Goal: Transaction & Acquisition: Purchase product/service

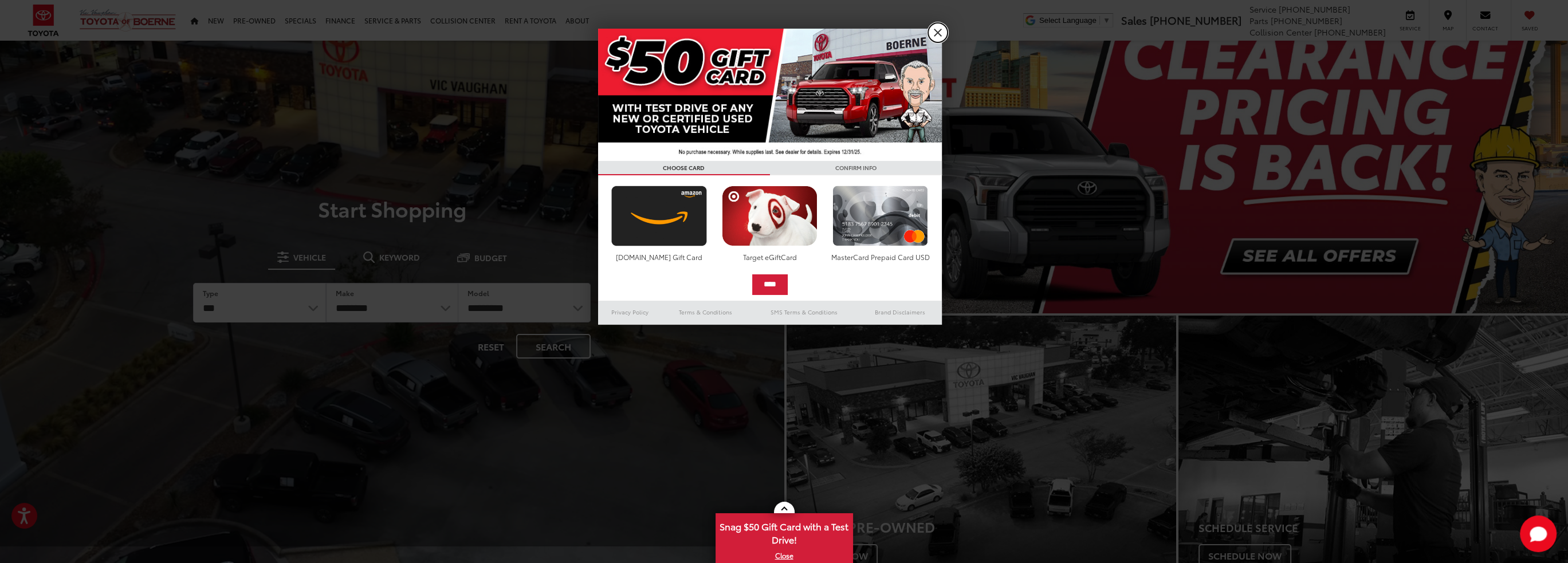
click at [937, 30] on link "X" at bounding box center [938, 33] width 20 height 20
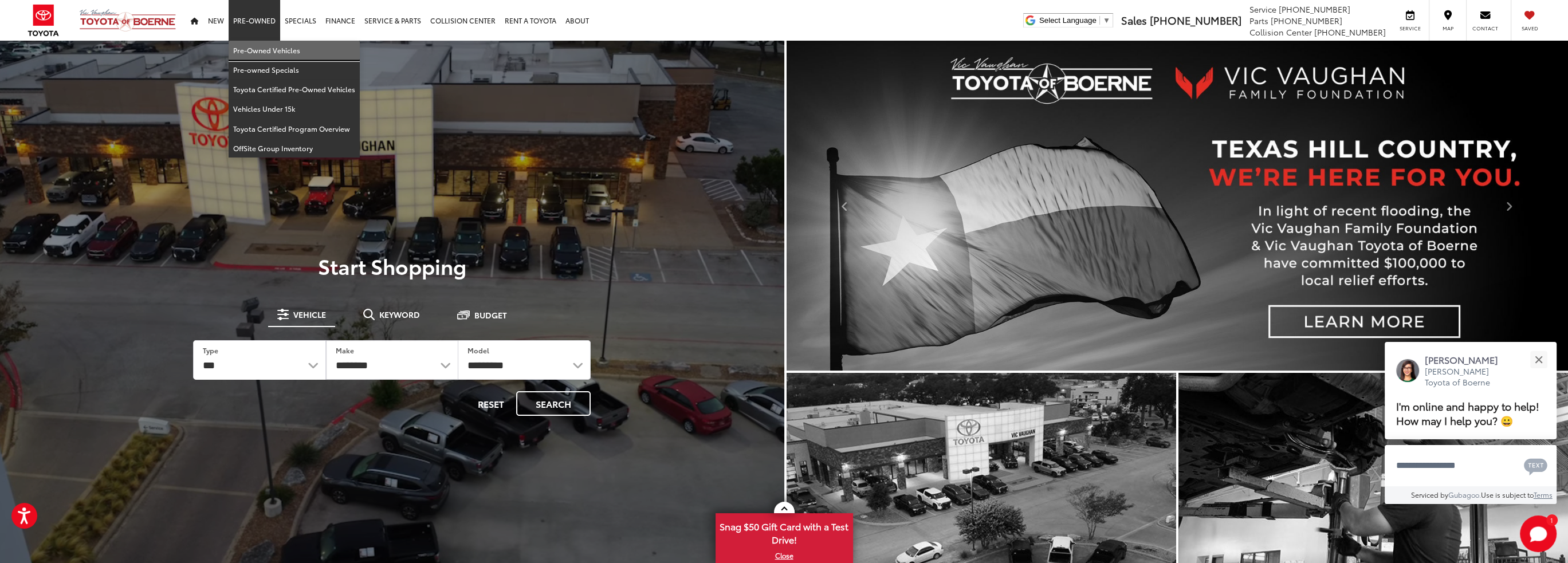
click at [272, 48] on link "Pre-Owned Vehicles" at bounding box center [294, 50] width 132 height 20
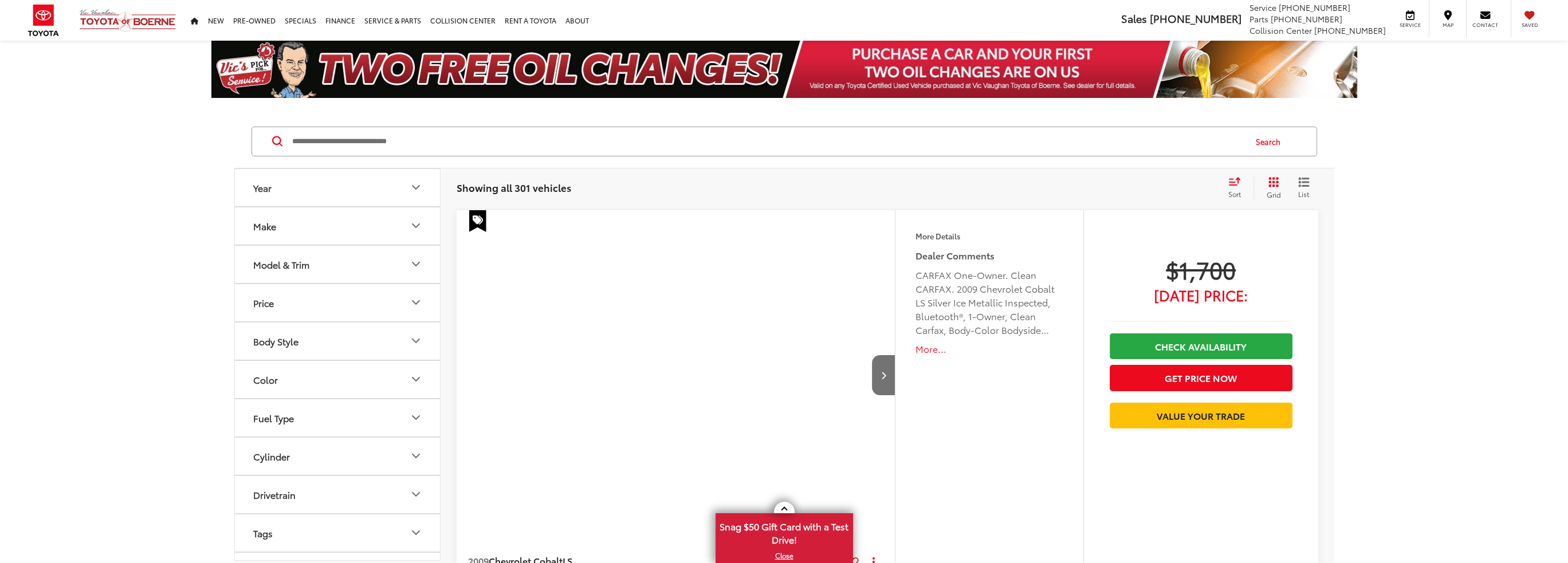
click at [307, 267] on div "Model & Trim" at bounding box center [281, 264] width 56 height 11
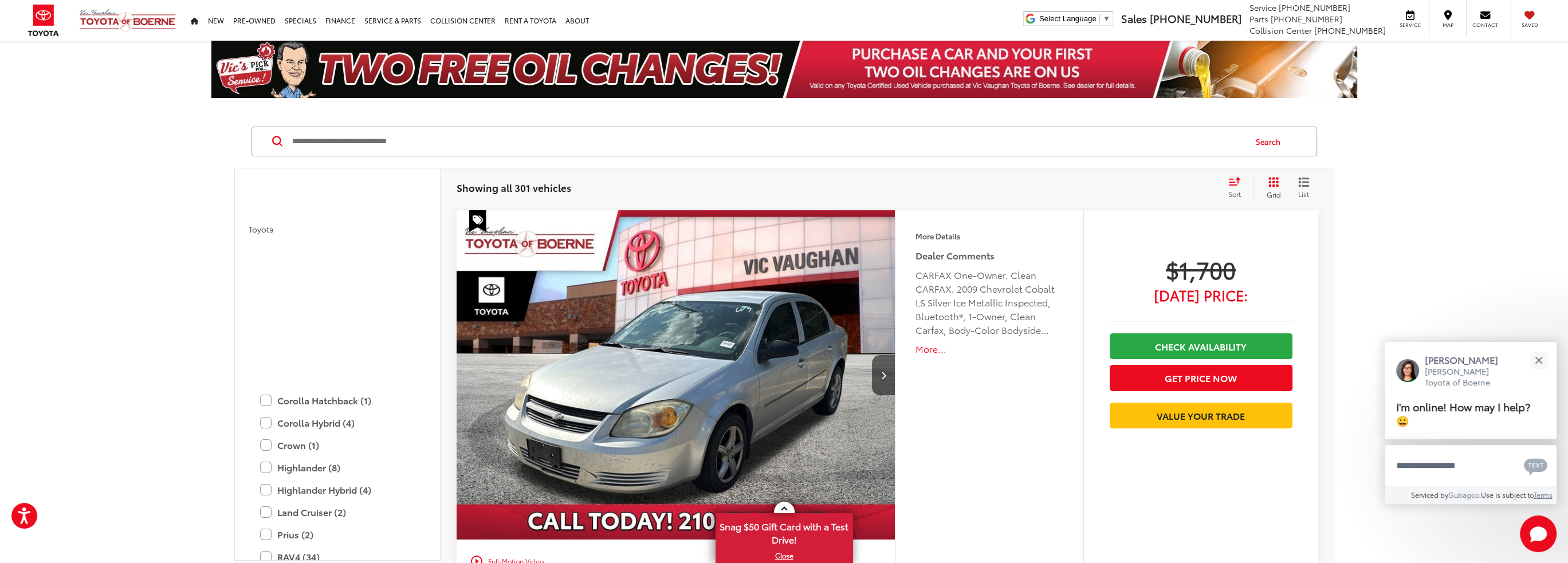
scroll to position [1833, 0]
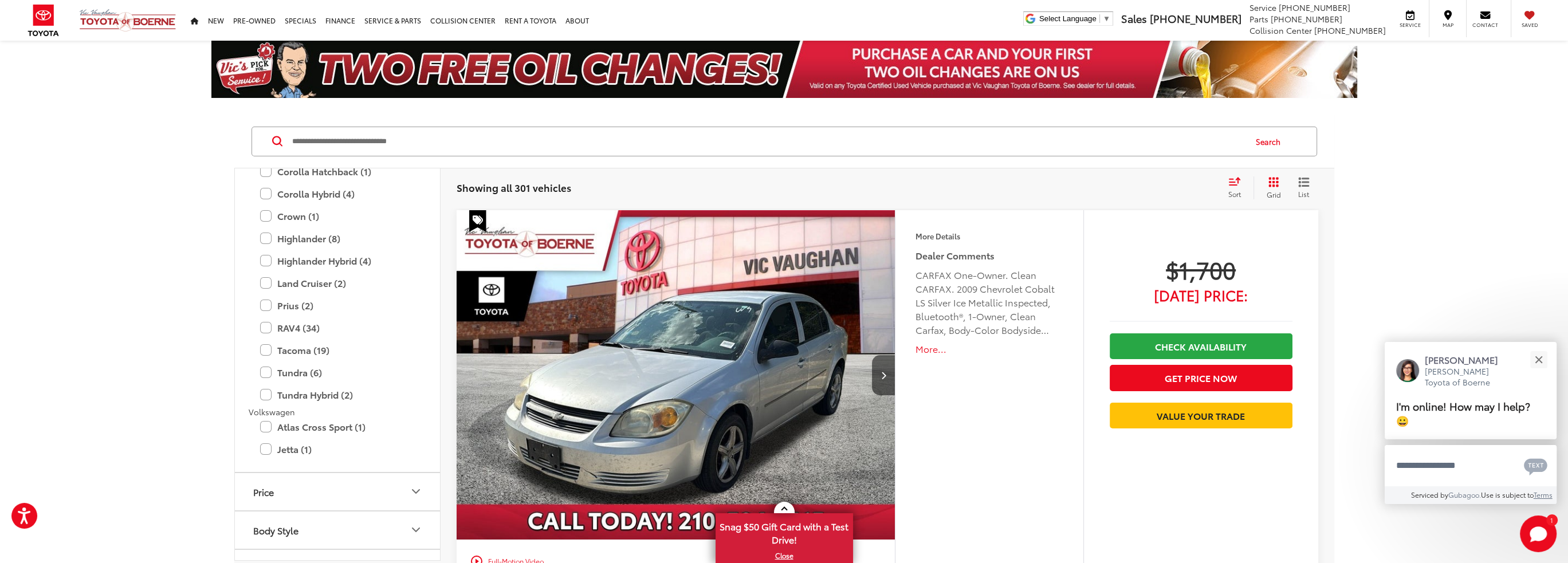
click at [261, 394] on label "Tundra Hybrid (2)" at bounding box center [337, 395] width 155 height 20
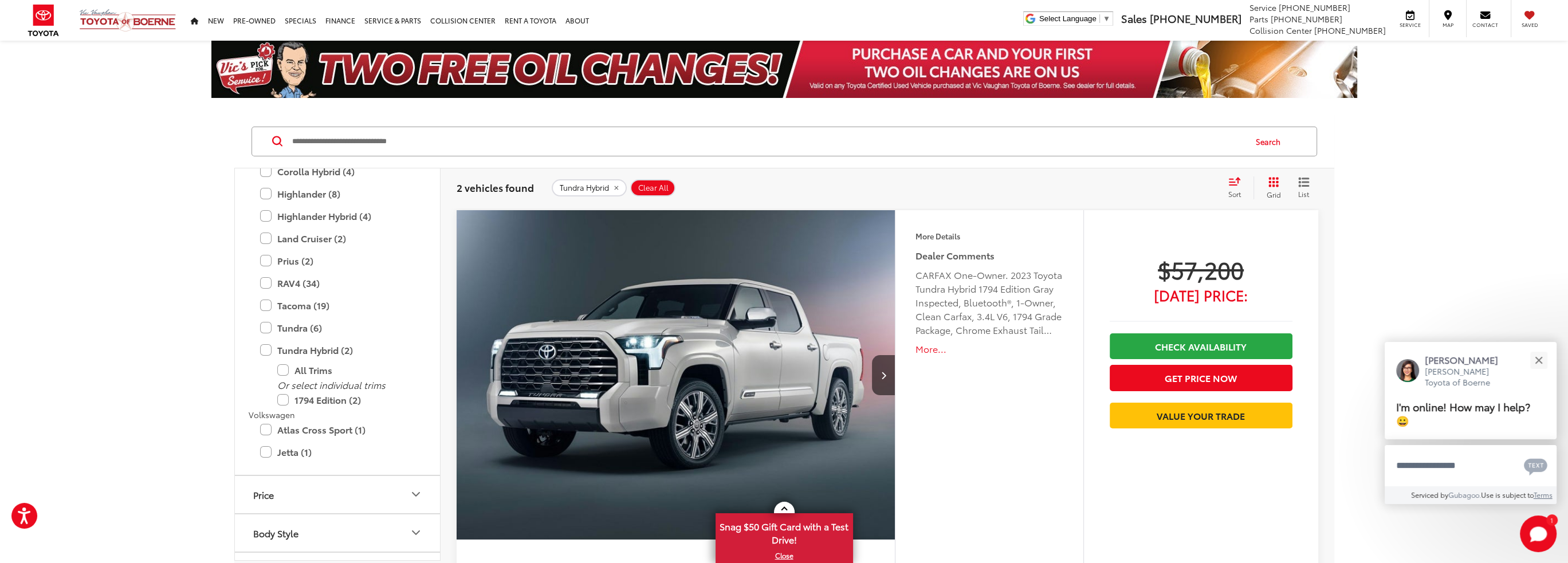
click at [263, 304] on label "Tacoma (19)" at bounding box center [337, 306] width 155 height 20
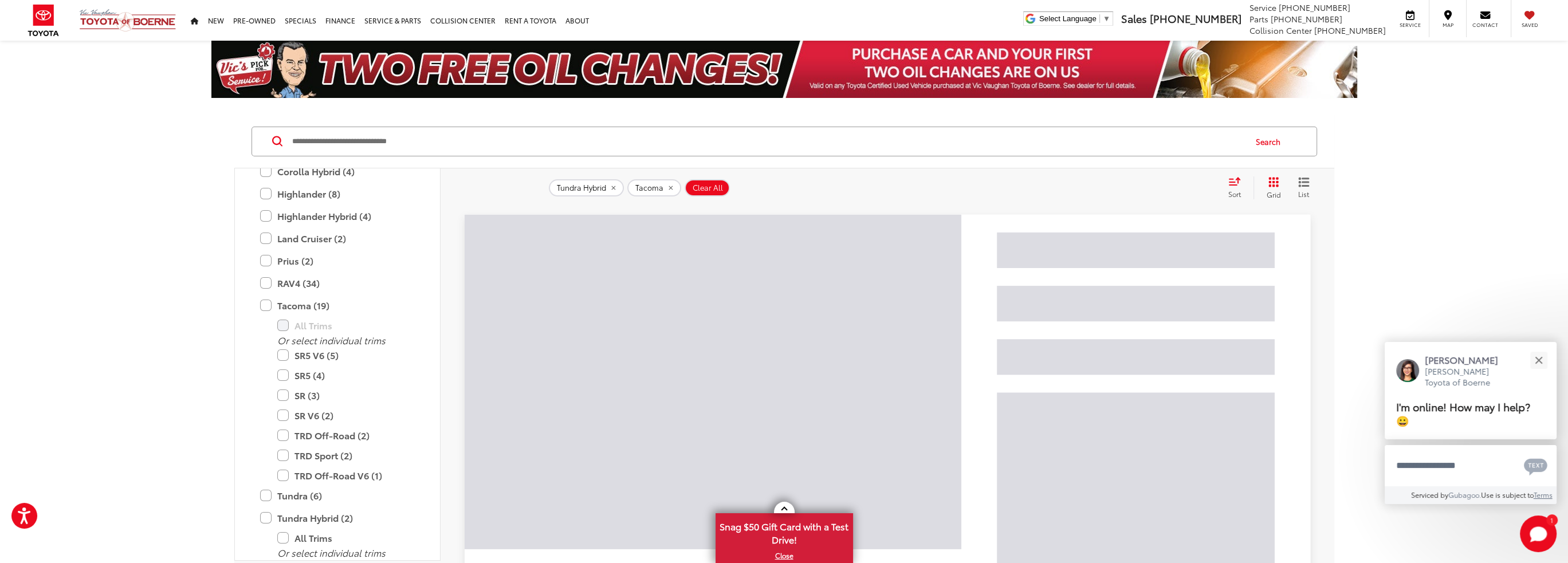
click at [263, 497] on label "Tundra (6)" at bounding box center [337, 496] width 155 height 20
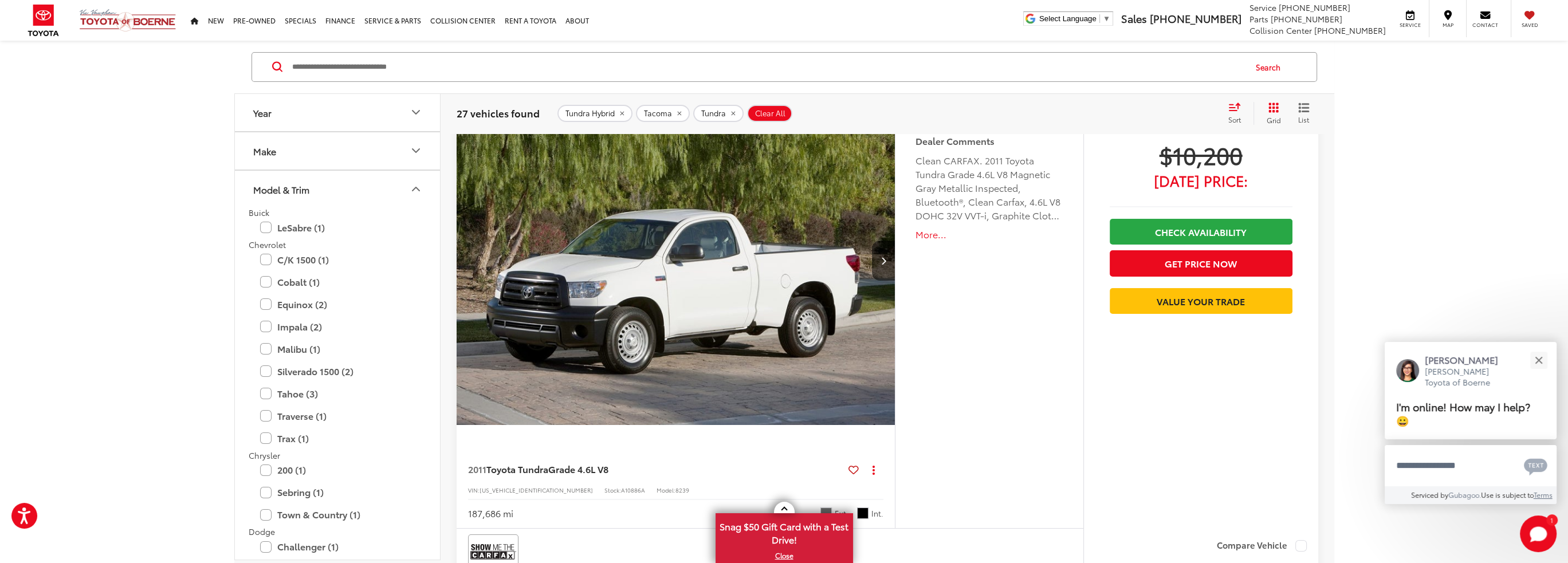
click at [413, 187] on icon "Model & Trim" at bounding box center [415, 189] width 14 height 14
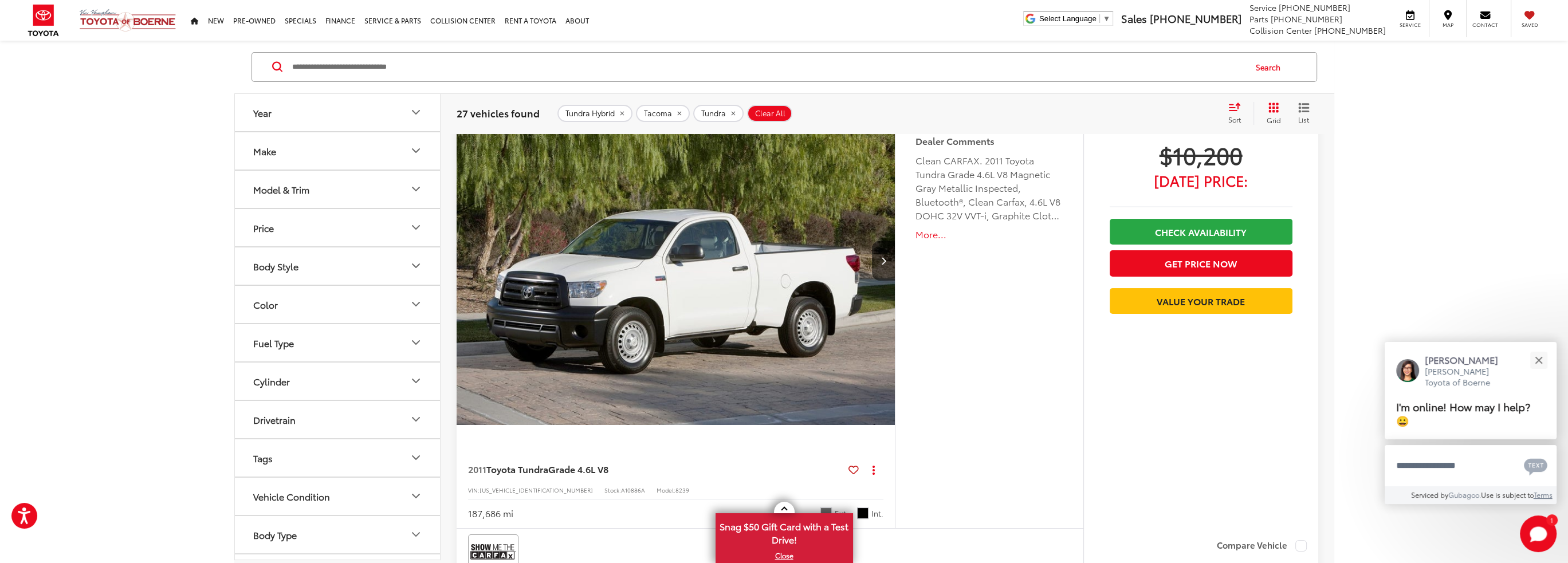
click at [416, 115] on icon "Year" at bounding box center [415, 113] width 14 height 14
click at [282, 146] on input "****" at bounding box center [290, 142] width 72 height 22
drag, startPoint x: 250, startPoint y: 178, endPoint x: 388, endPoint y: 178, distance: 138.0
click at [388, 178] on div at bounding box center [387, 177] width 9 height 9
type input "****"
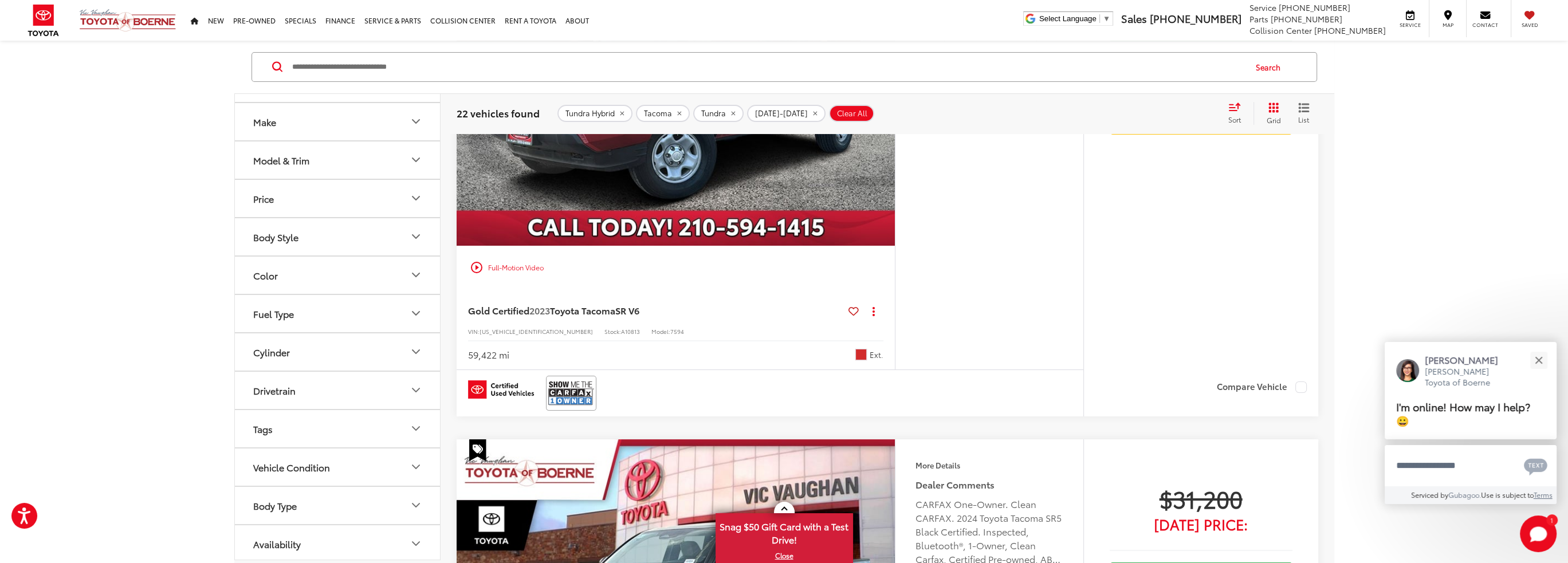
scroll to position [303, 0]
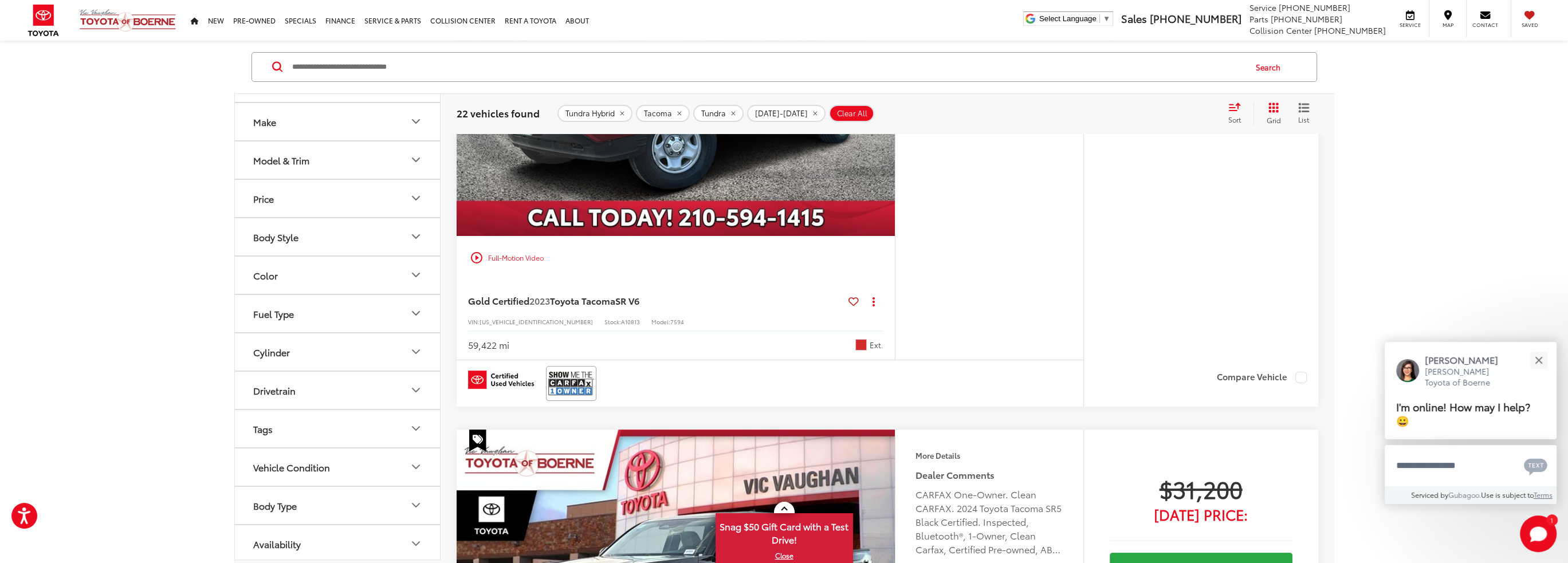
click at [325, 539] on button "Availability" at bounding box center [338, 543] width 206 height 37
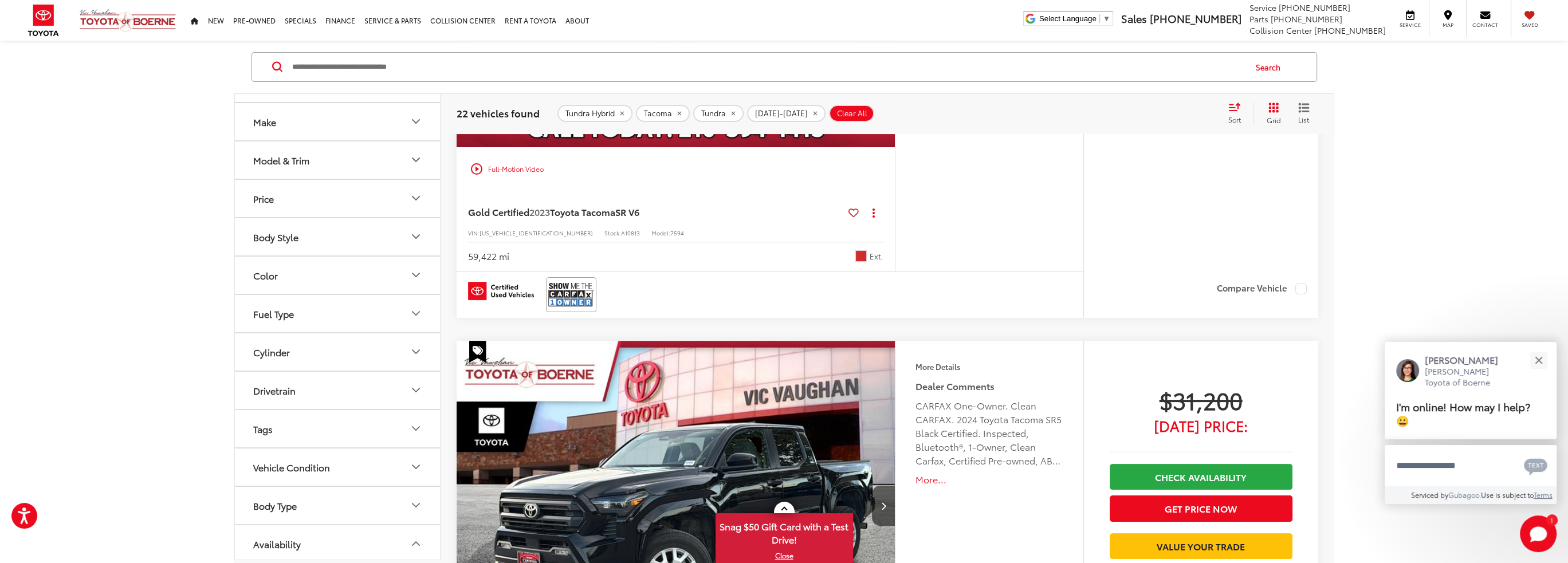
scroll to position [533, 0]
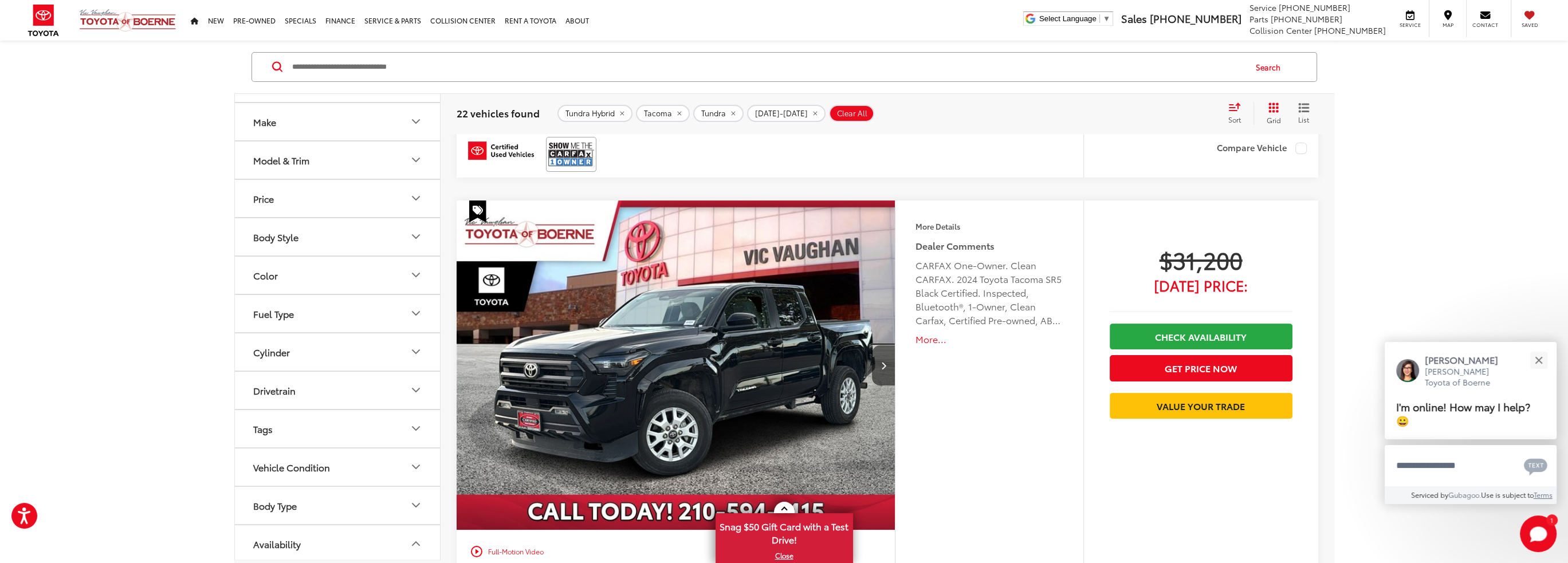
click at [309, 464] on div "Vehicle Condition" at bounding box center [291, 467] width 76 height 11
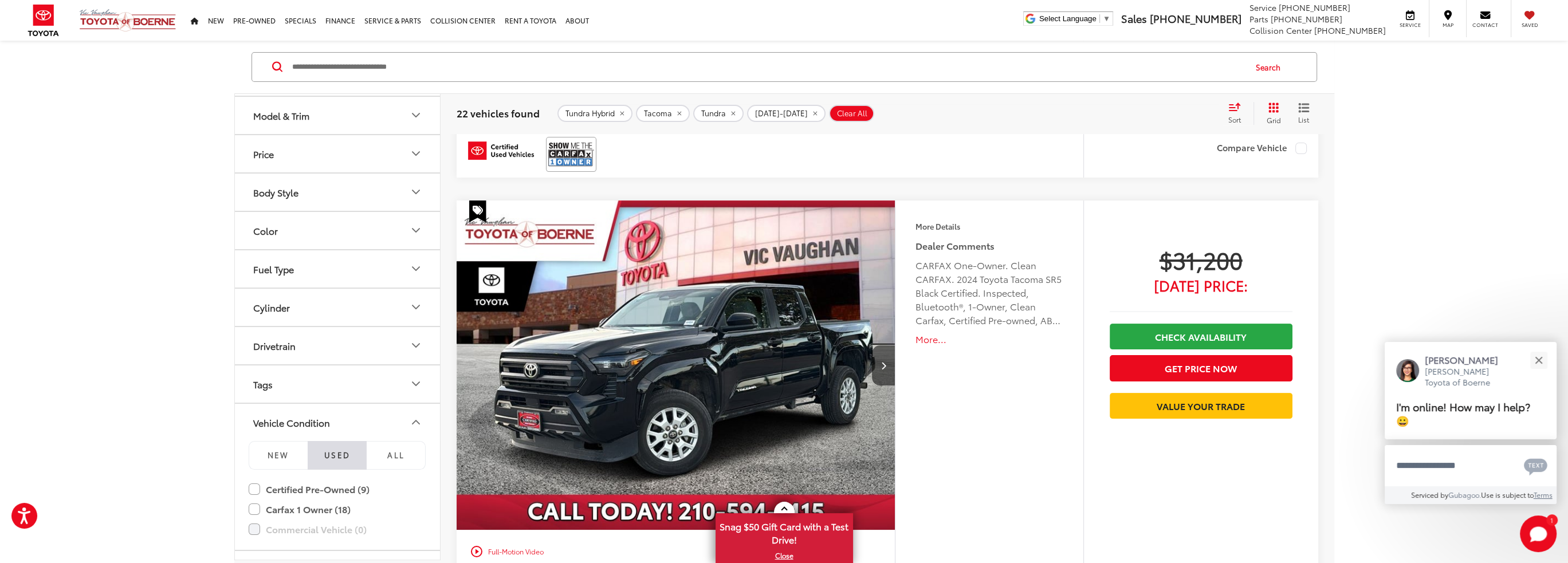
scroll to position [215, 0]
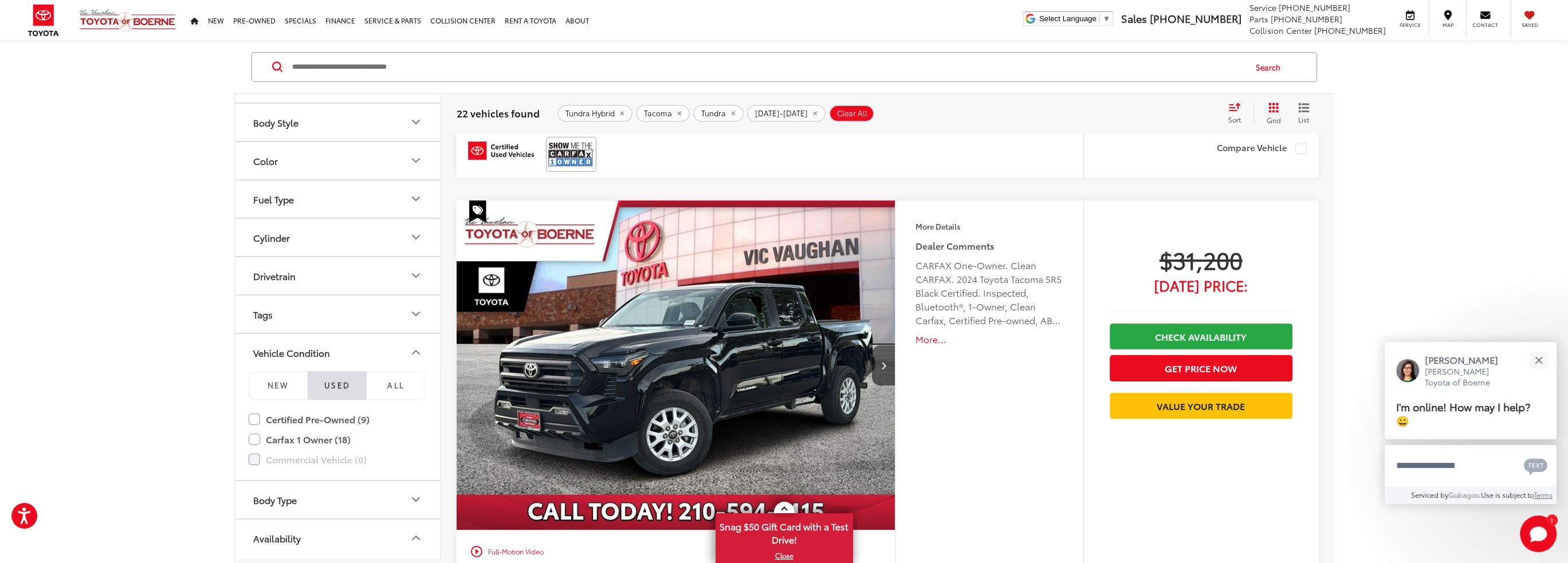
click at [309, 307] on button "Tags" at bounding box center [338, 314] width 206 height 37
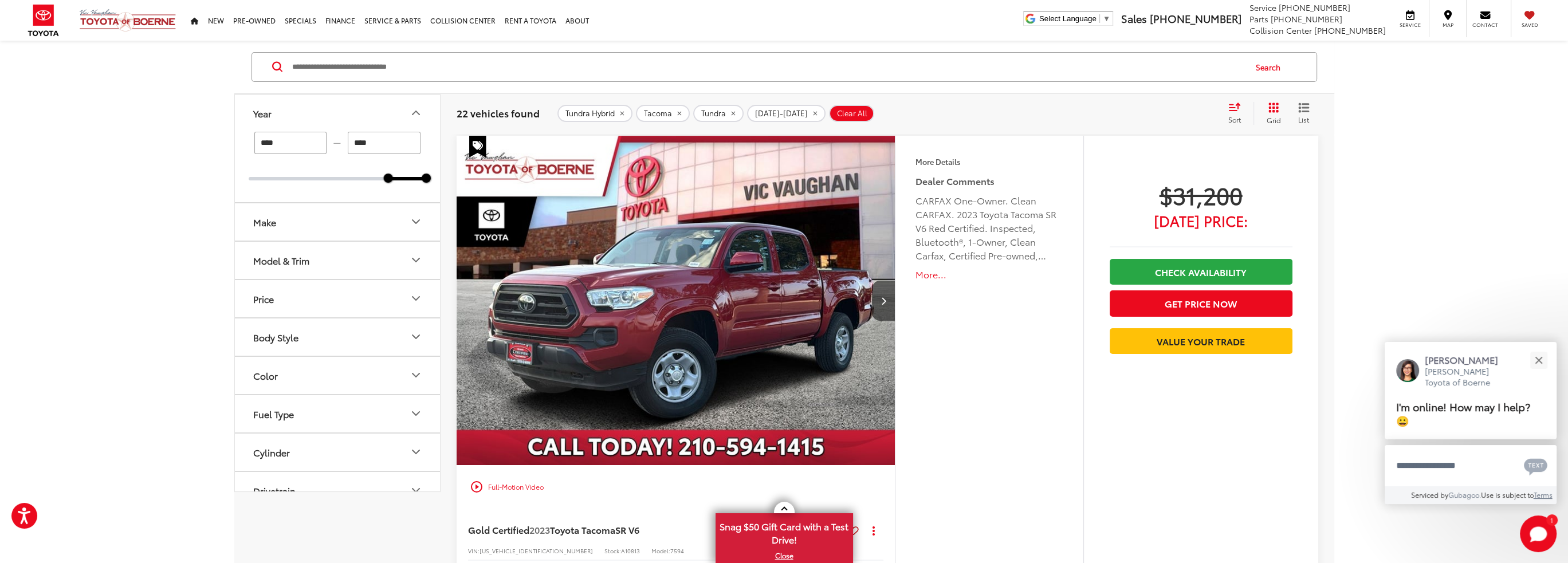
scroll to position [0, 0]
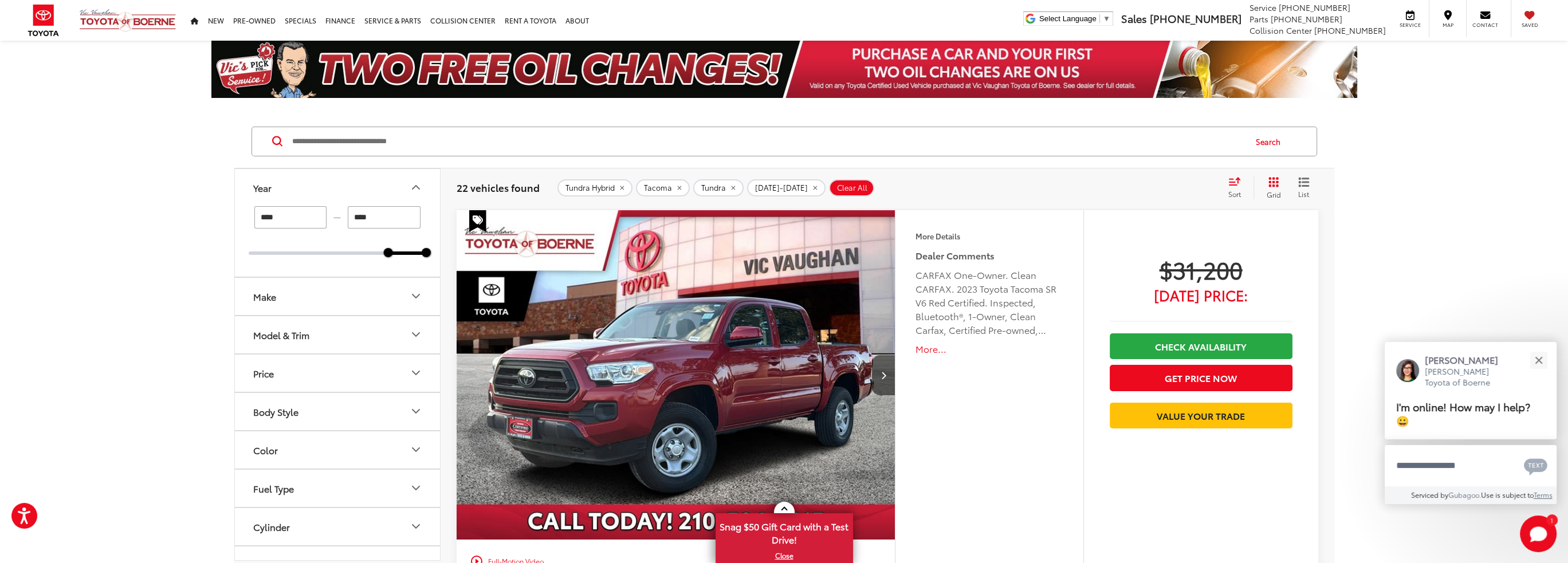
click at [414, 180] on icon "Year" at bounding box center [415, 187] width 14 height 14
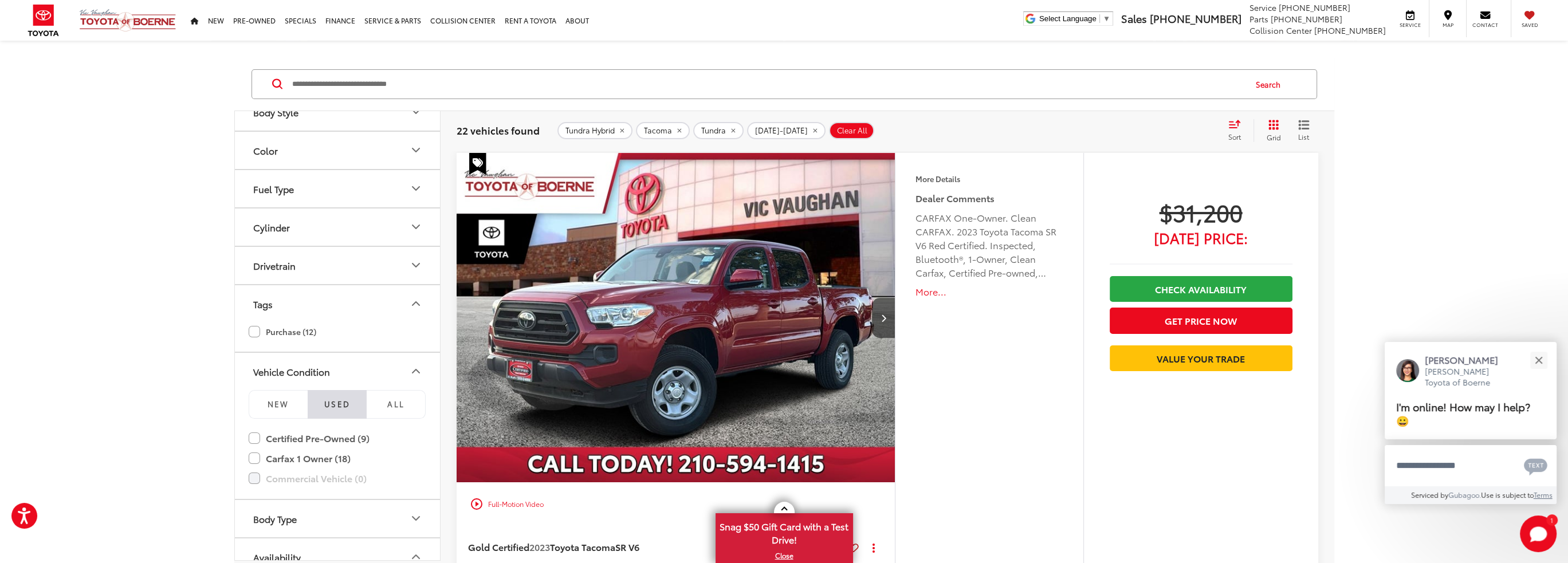
scroll to position [218, 0]
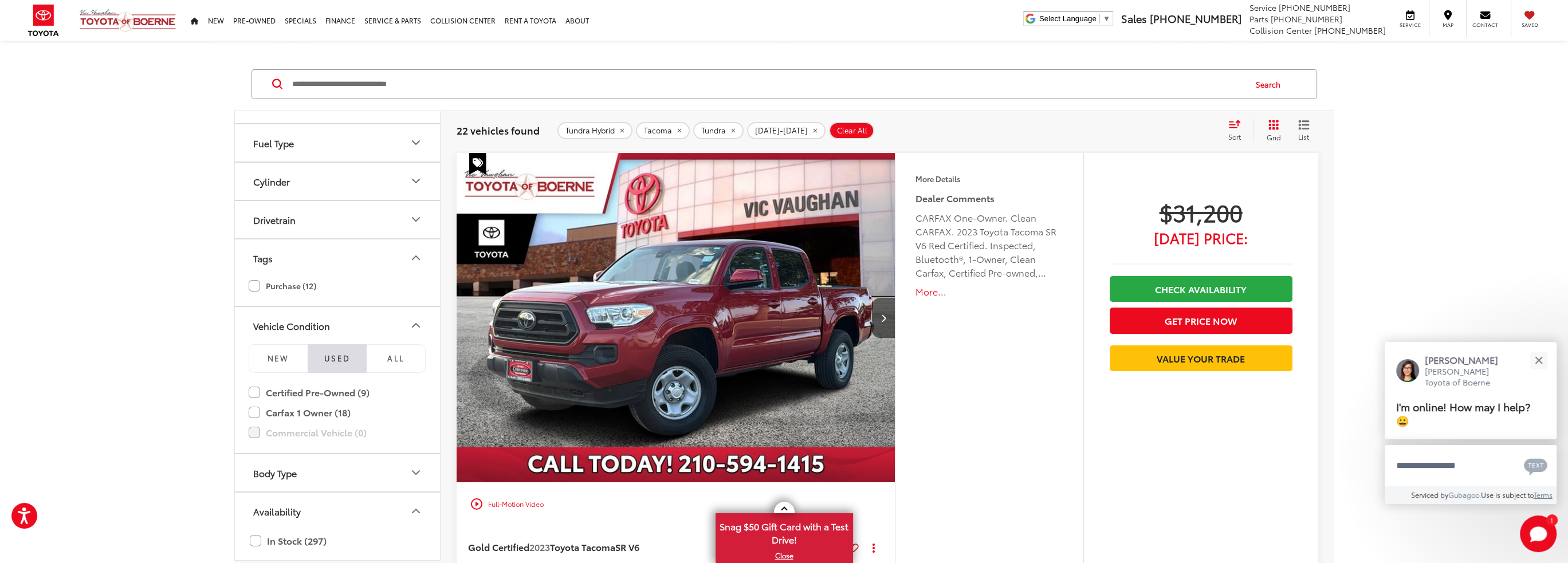
click at [1233, 141] on span "Sort" at bounding box center [1234, 136] width 12 height 10
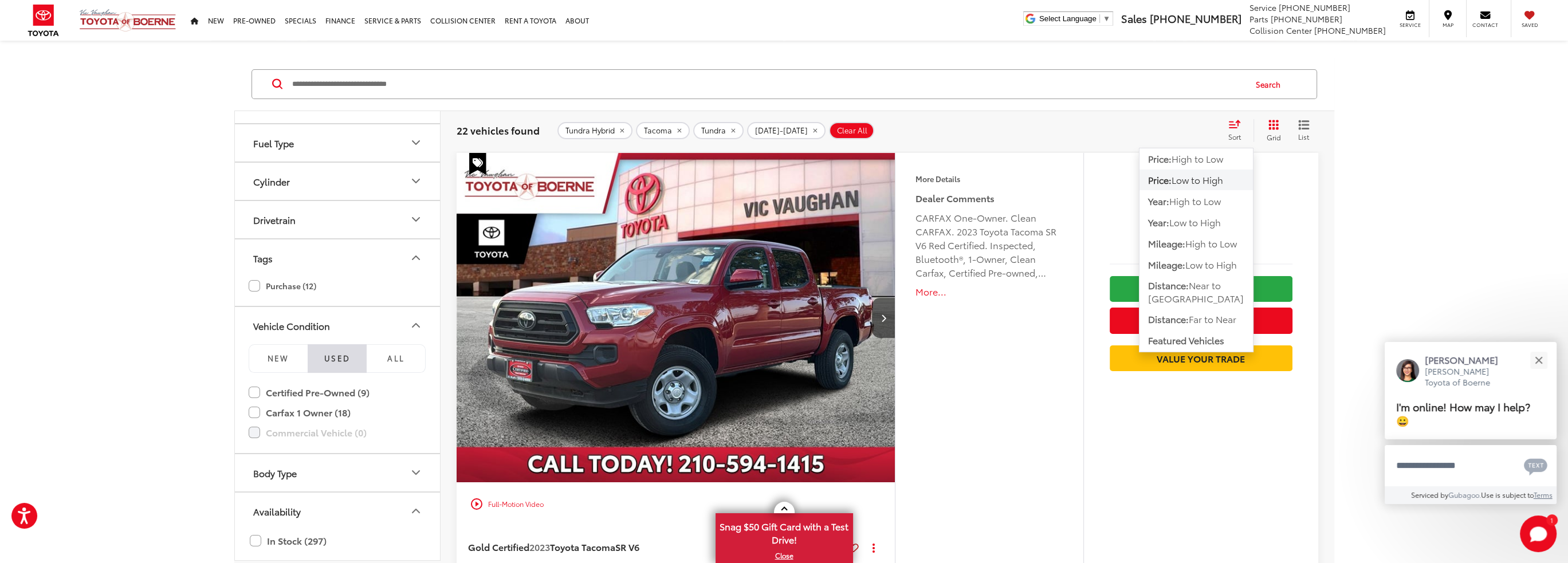
click at [1189, 173] on span "Low to High" at bounding box center [1197, 179] width 52 height 13
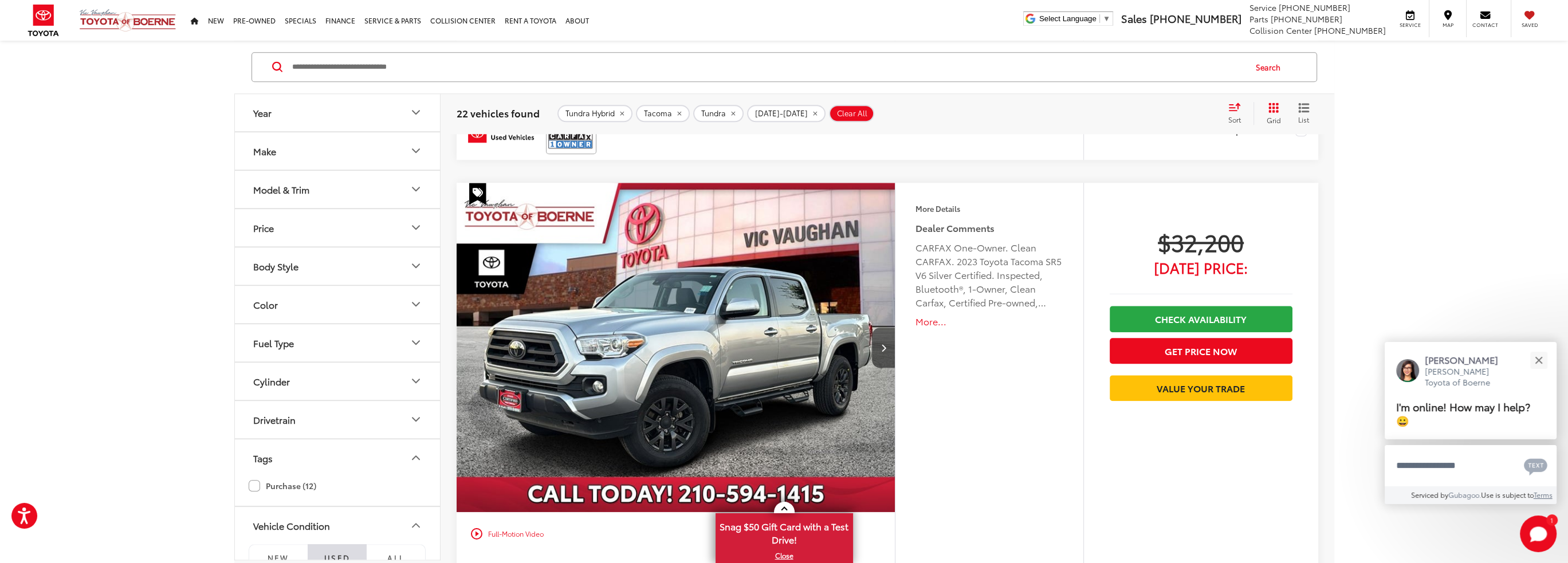
click at [292, 184] on div "Model & Trim" at bounding box center [281, 189] width 56 height 11
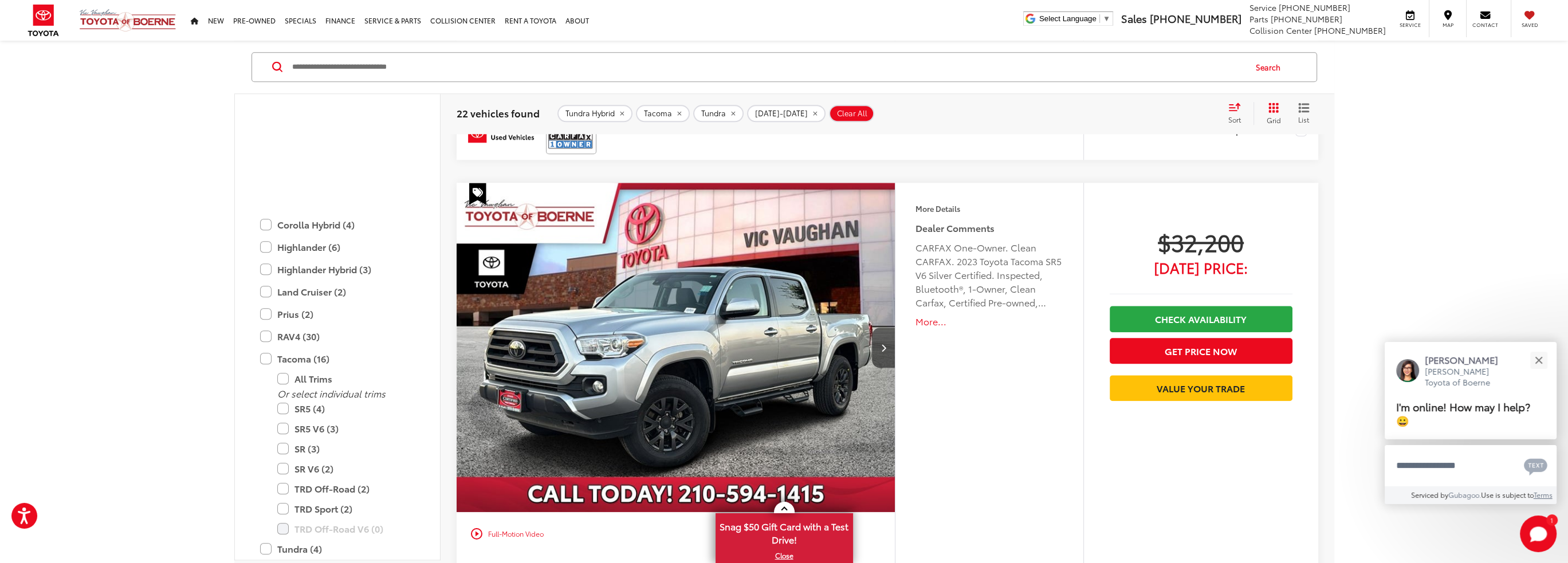
scroll to position [1661, 0]
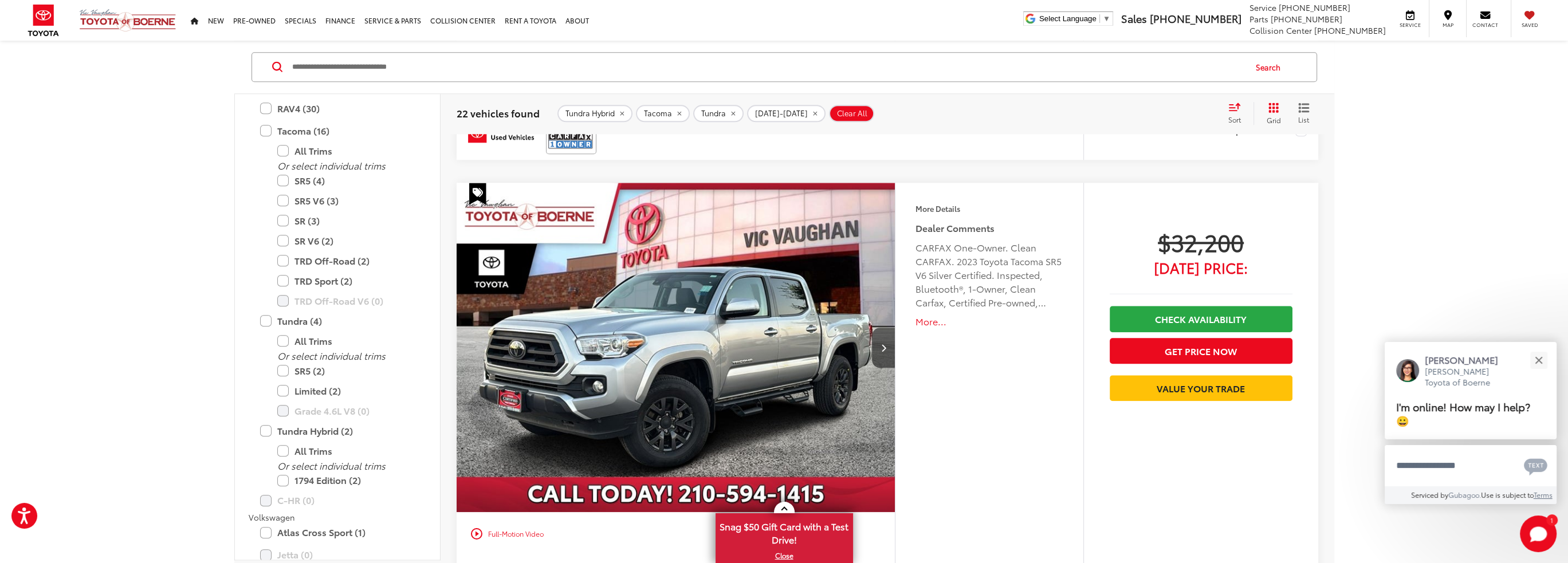
click at [284, 261] on label "TRD Off-Road (2)" at bounding box center [345, 261] width 137 height 20
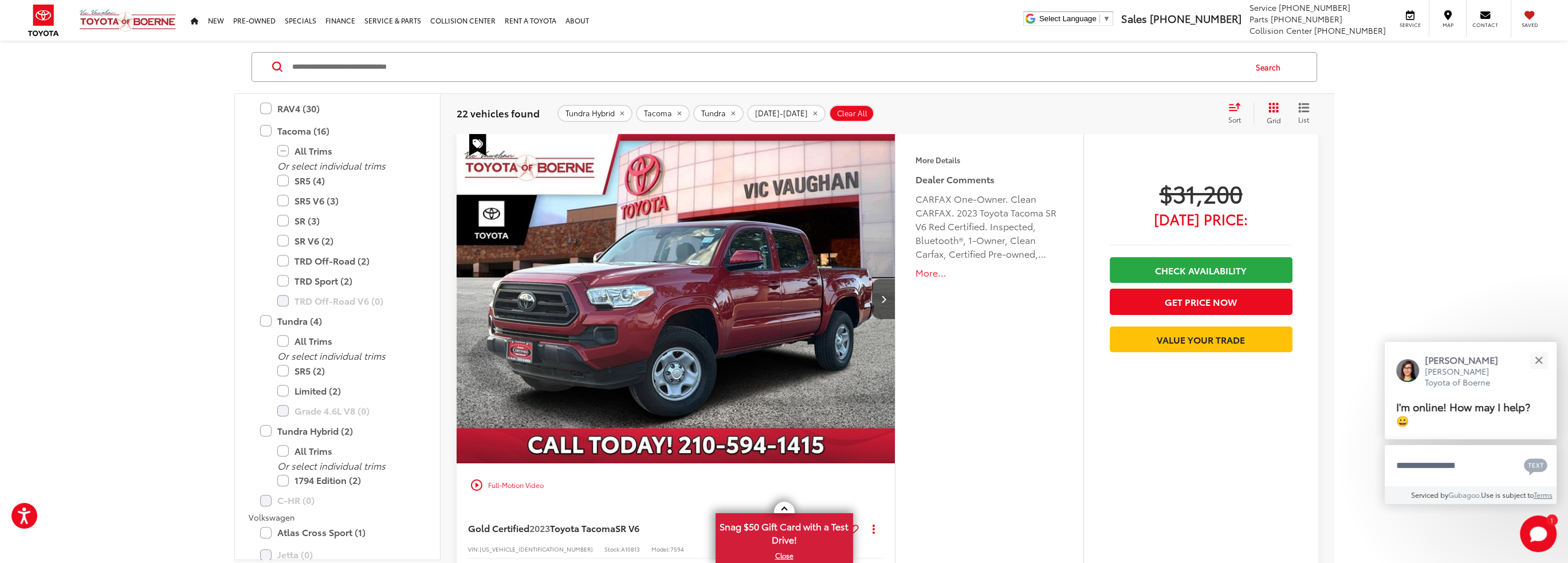
scroll to position [75, 0]
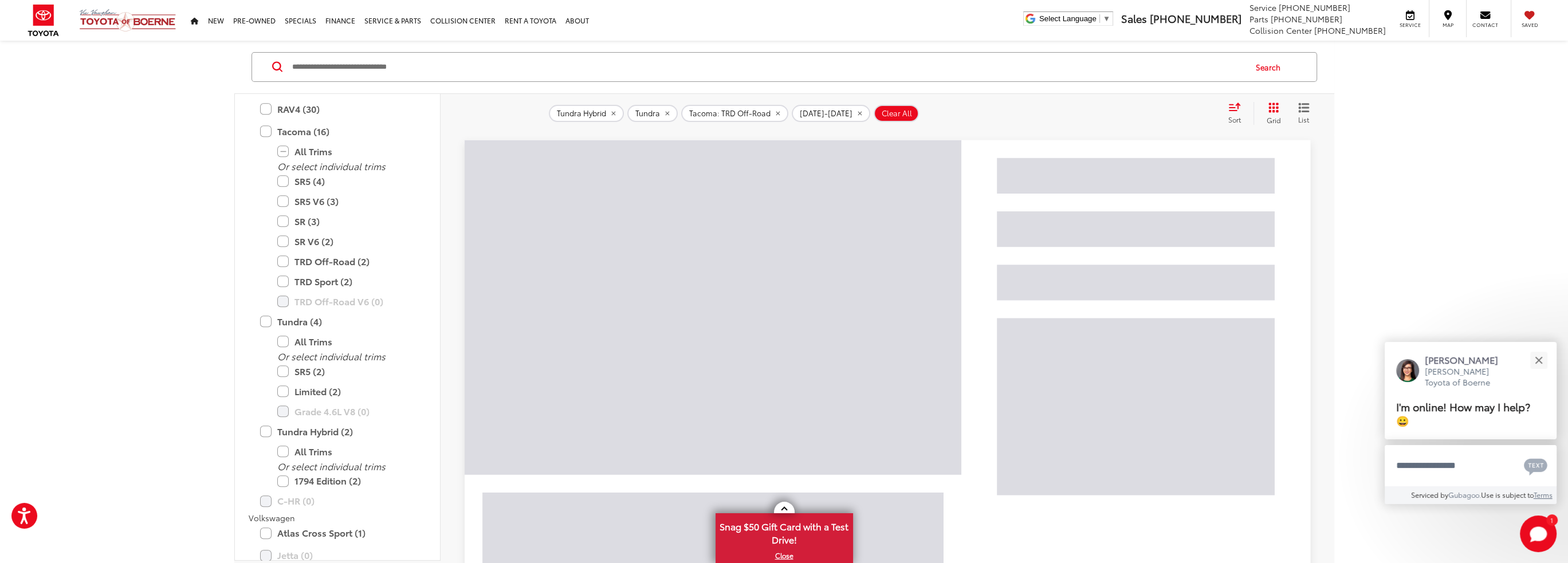
click at [281, 284] on label "TRD Sport (2)" at bounding box center [345, 281] width 137 height 20
click at [284, 394] on label "Limited (2)" at bounding box center [345, 391] width 137 height 20
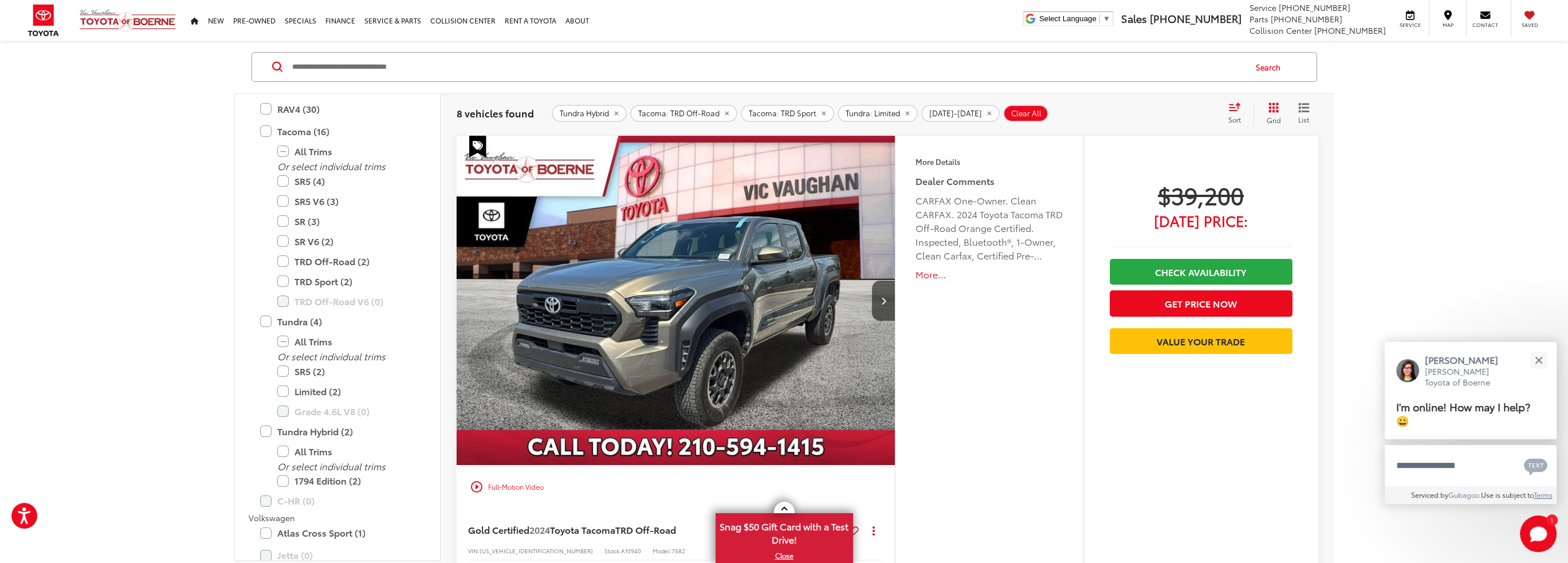
scroll to position [132, 0]
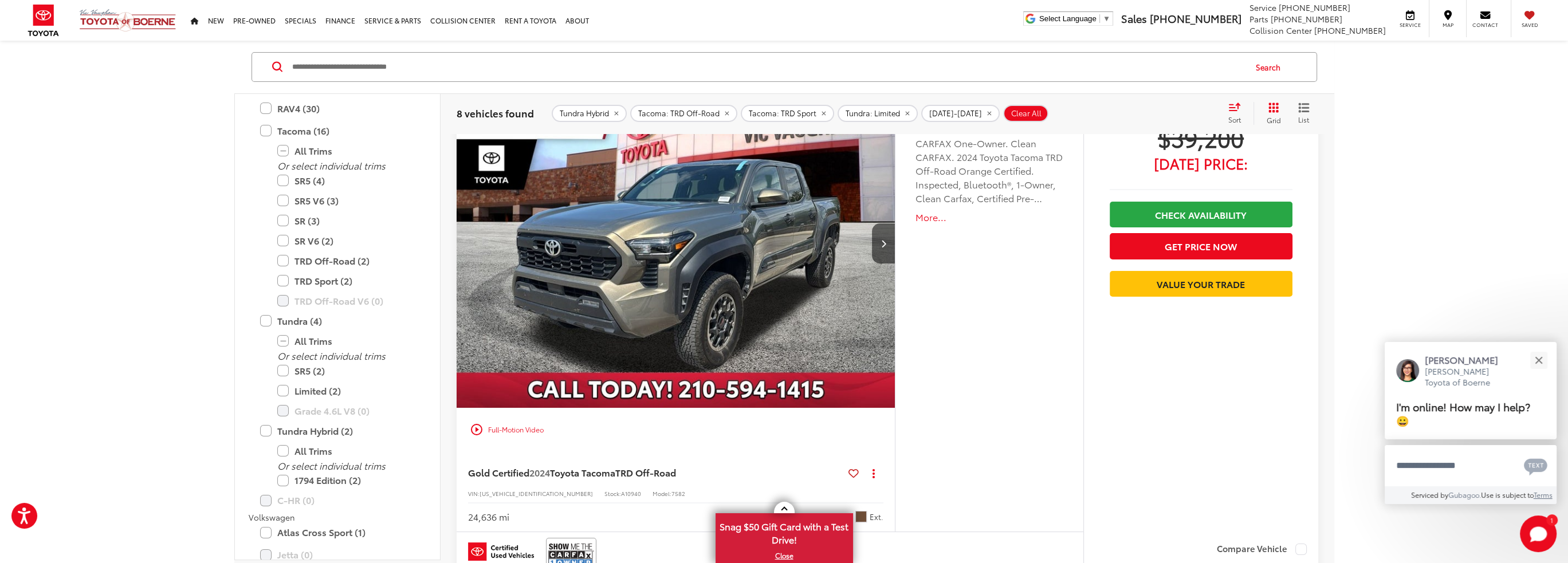
click at [881, 241] on icon "Next image" at bounding box center [884, 243] width 5 height 8
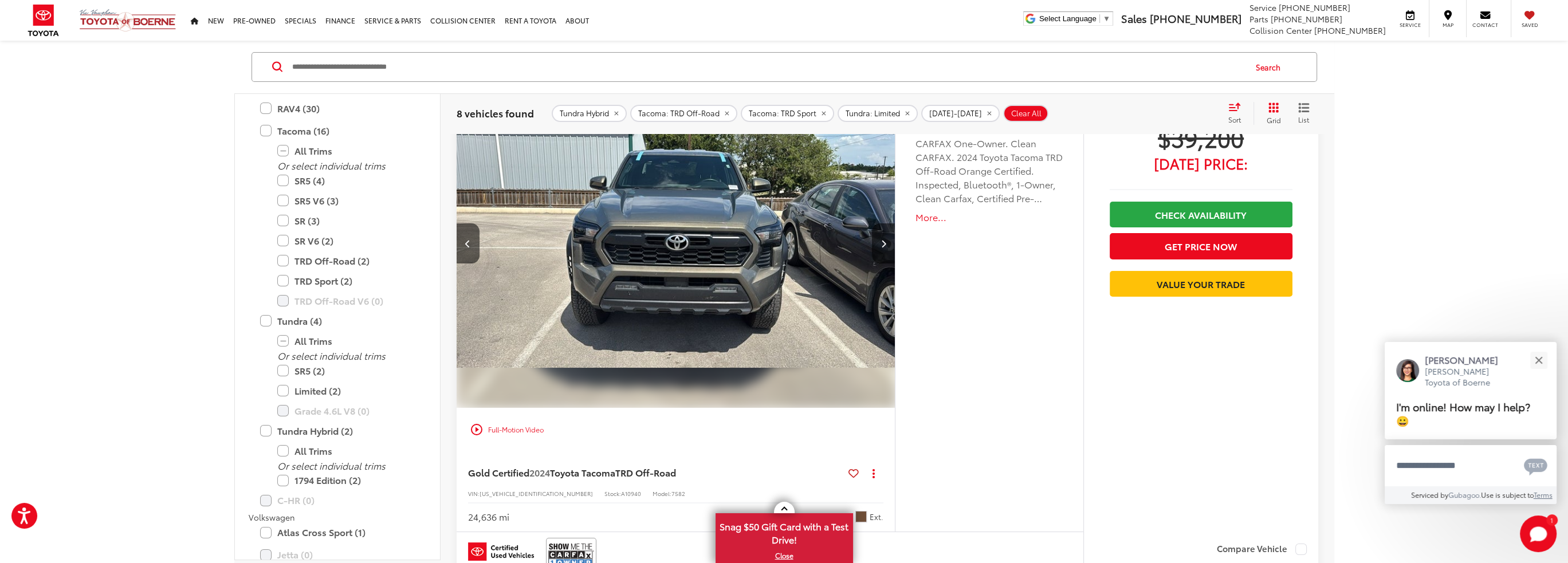
click at [881, 241] on icon "Next image" at bounding box center [884, 243] width 5 height 8
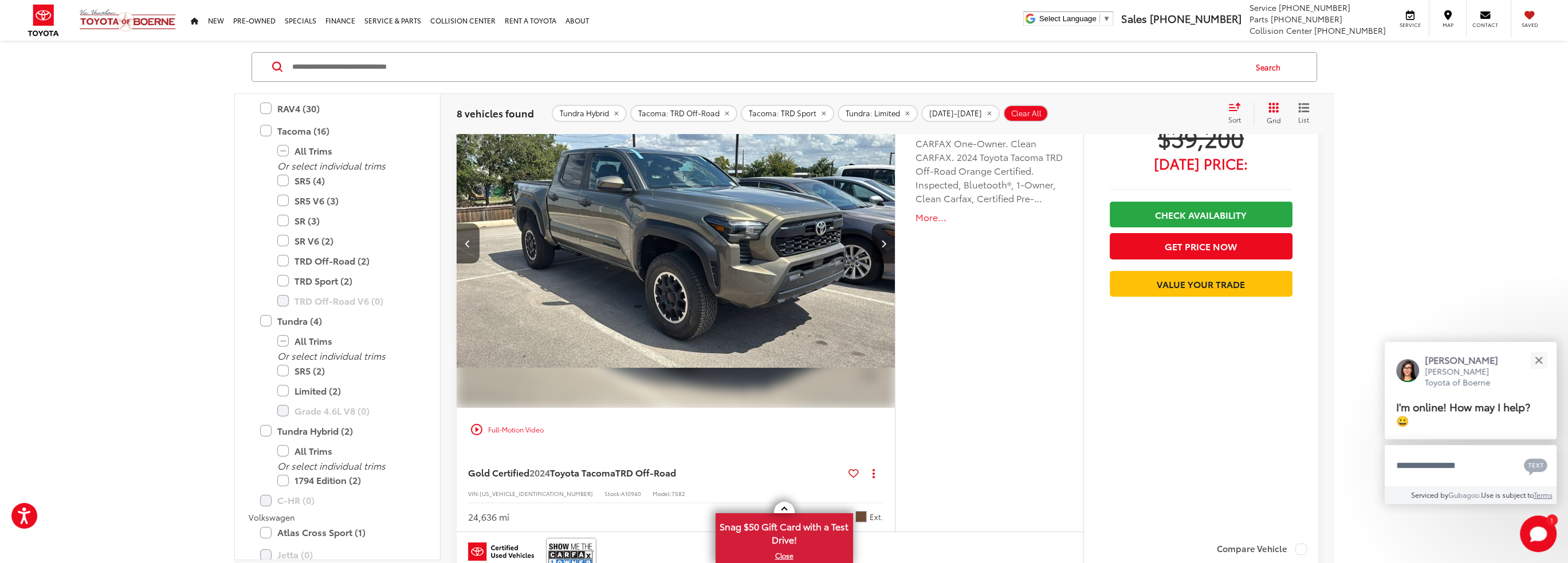
click at [881, 241] on icon "Next image" at bounding box center [884, 243] width 5 height 8
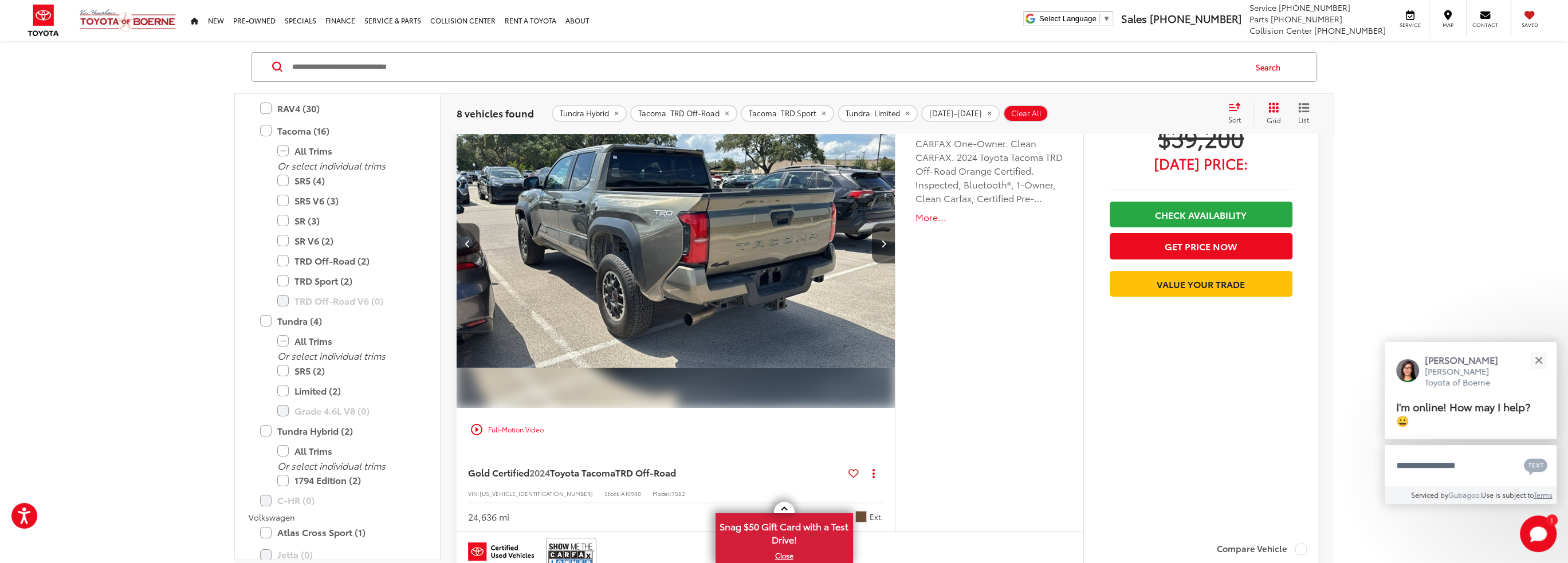
click at [881, 241] on icon "Next image" at bounding box center [884, 243] width 5 height 8
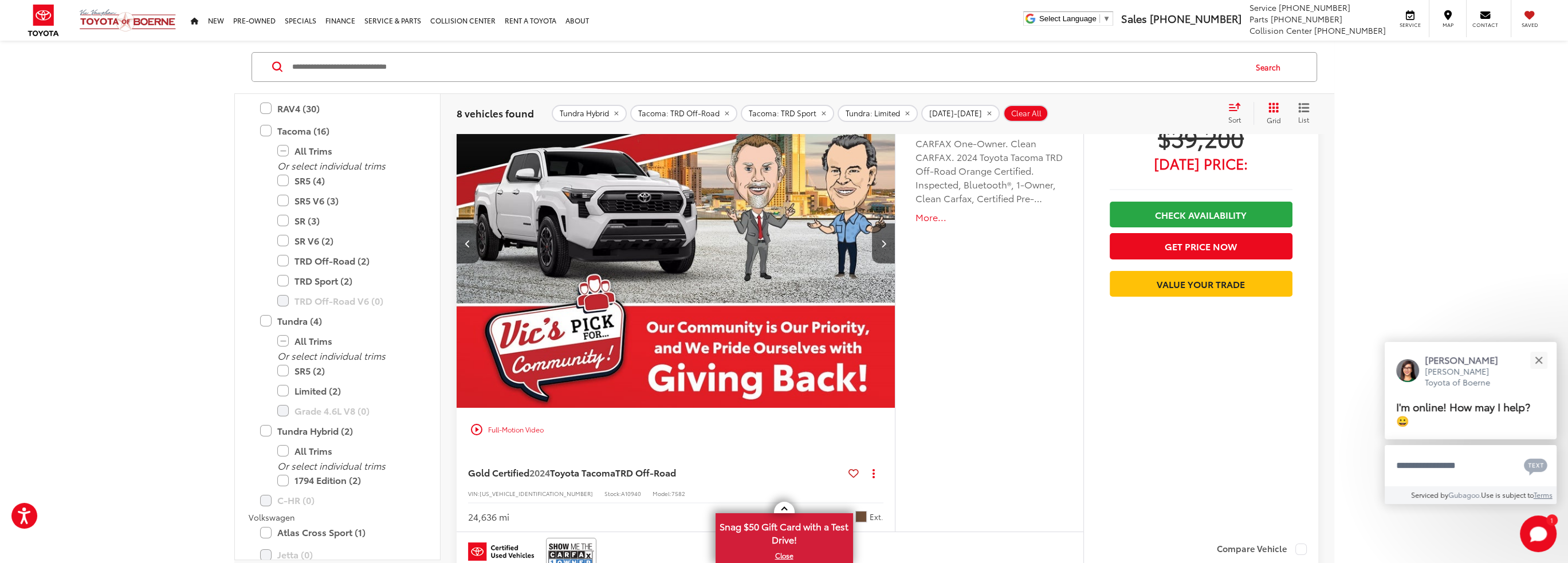
click at [881, 241] on icon "Next image" at bounding box center [884, 243] width 5 height 8
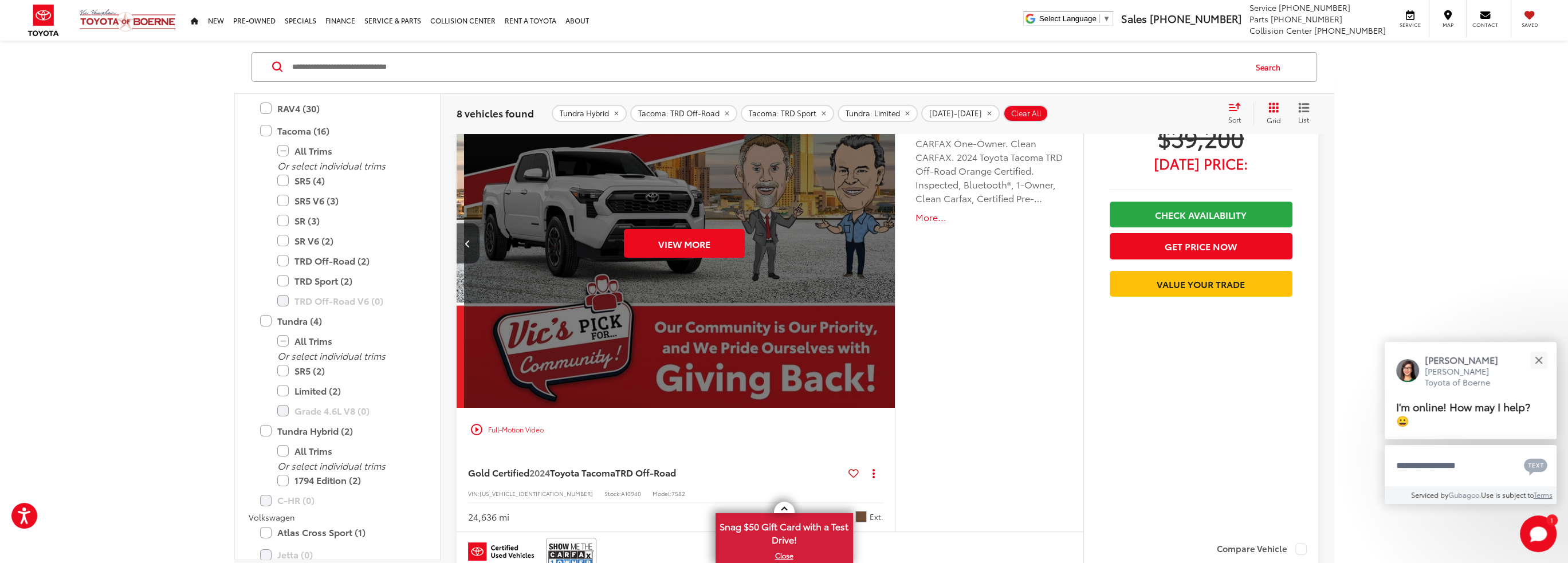
scroll to position [0, 2202]
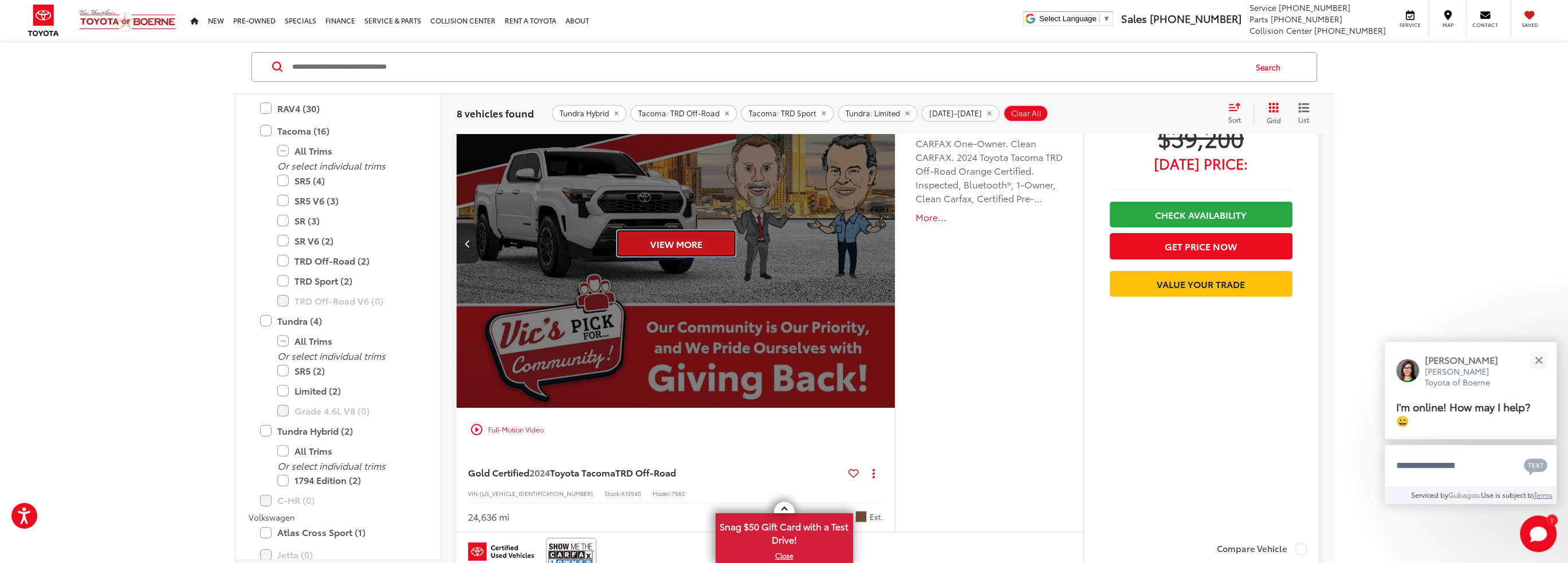
click at [660, 247] on button "View More" at bounding box center [676, 243] width 121 height 29
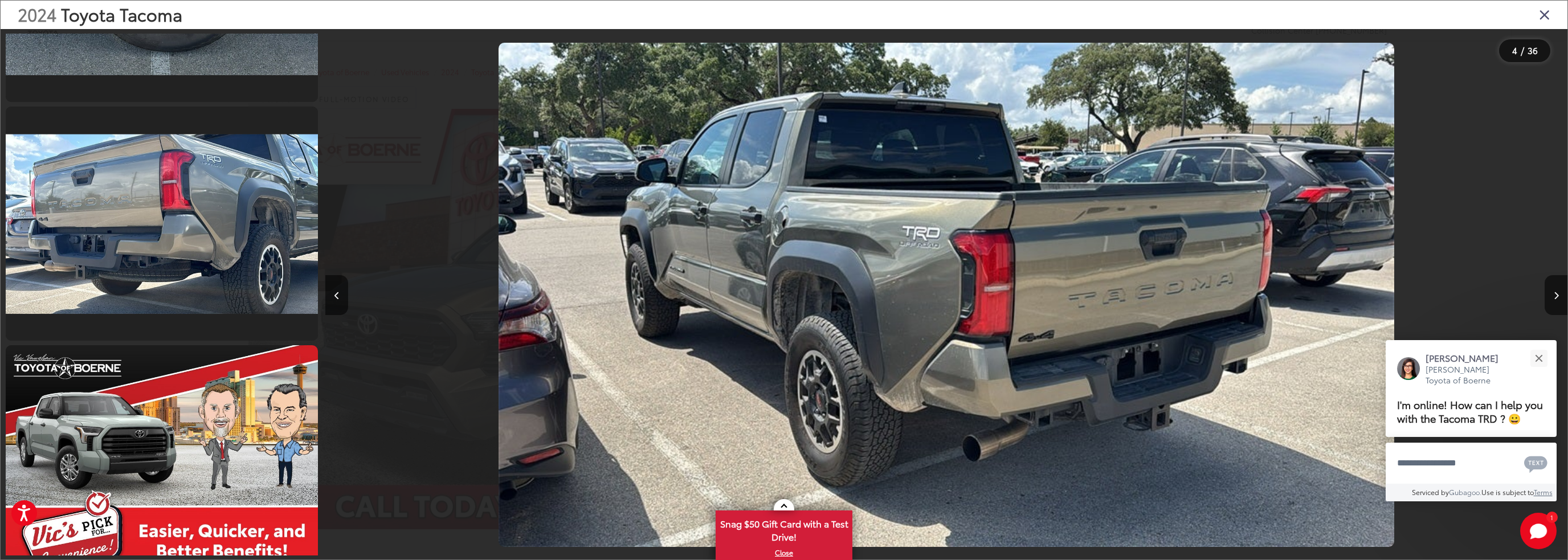
scroll to position [2260, 0]
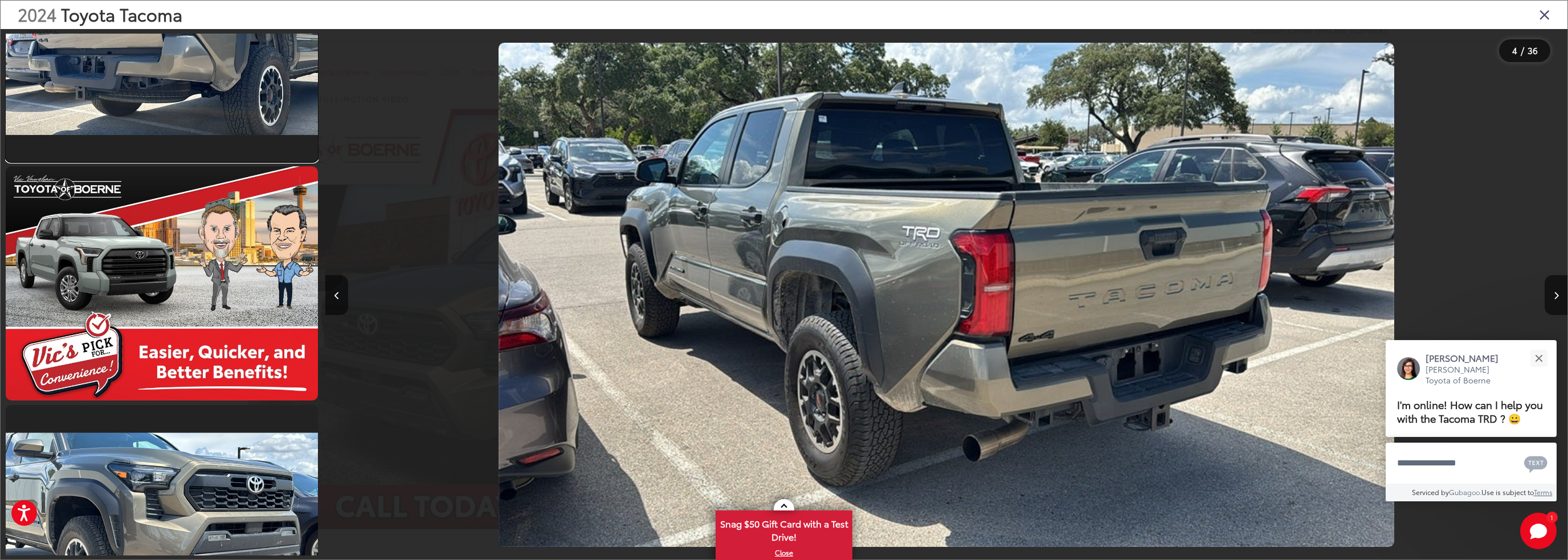
click at [170, 93] on link at bounding box center [162, 45] width 312 height 234
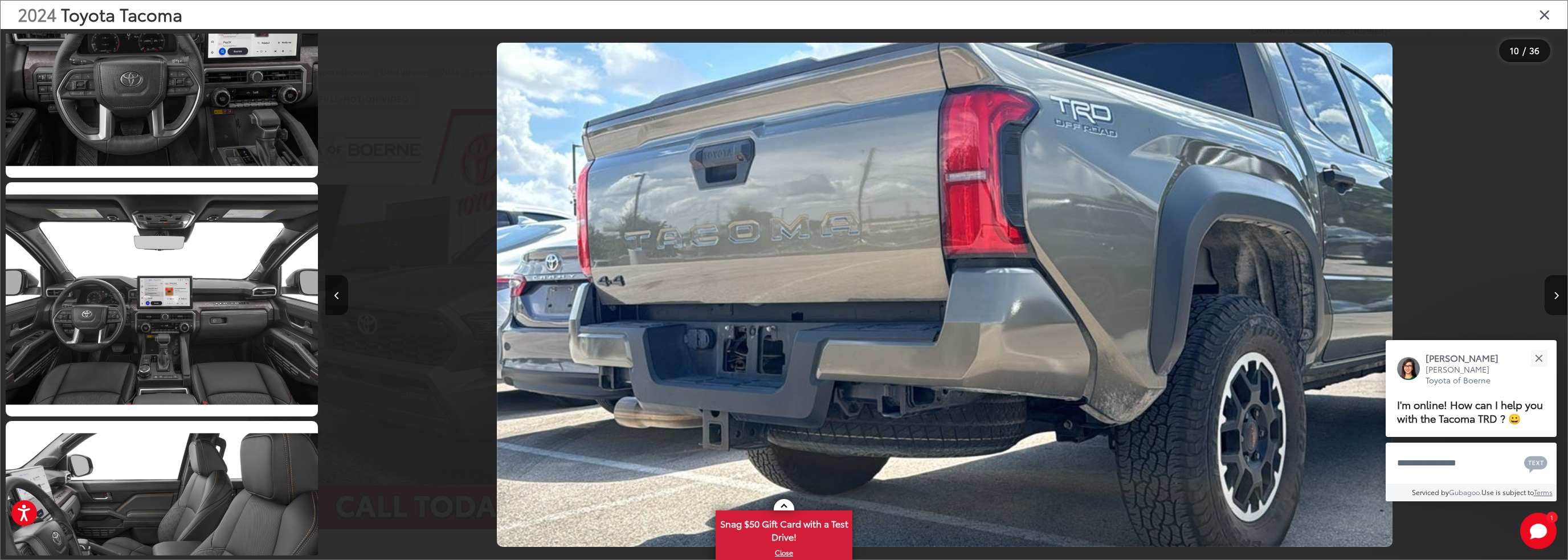
scroll to position [6256, 0]
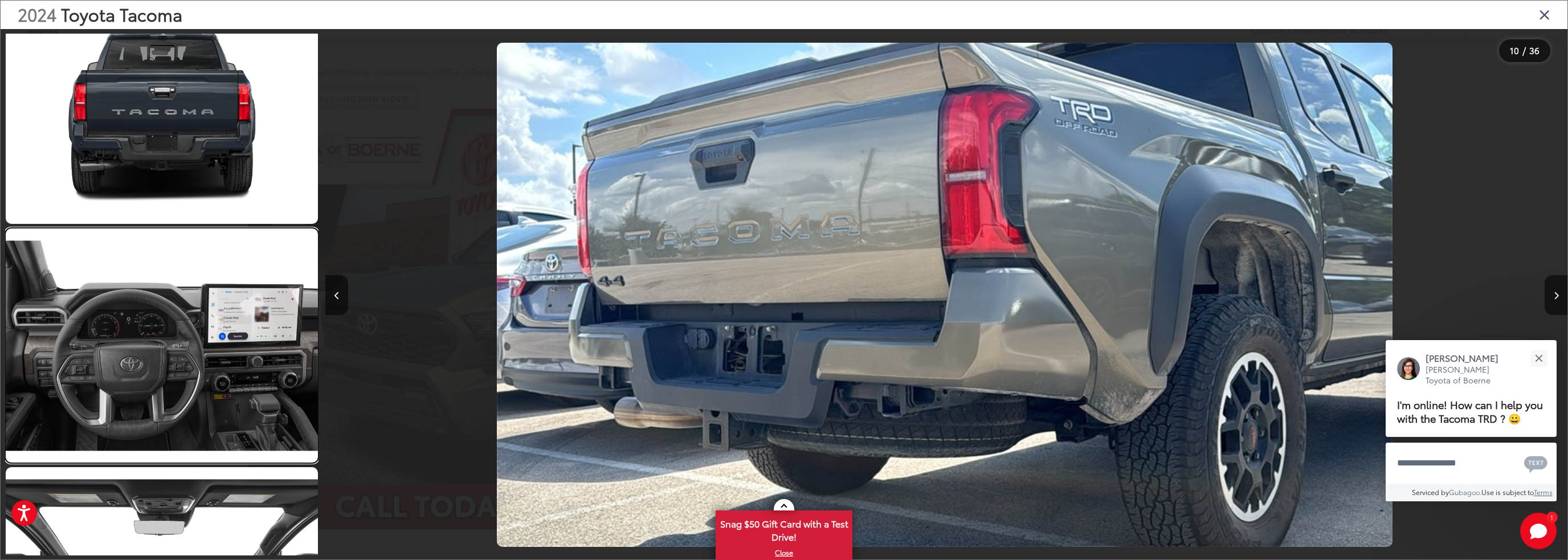
click at [160, 309] on link at bounding box center [162, 345] width 312 height 234
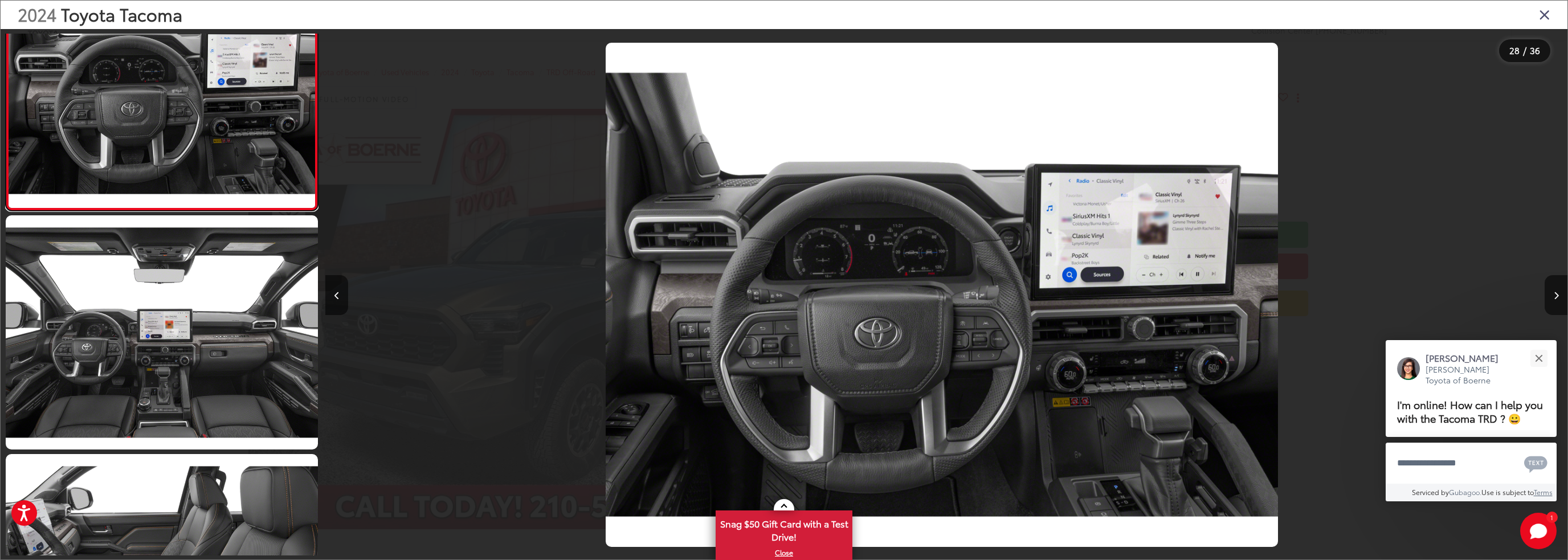
scroll to position [6564, 0]
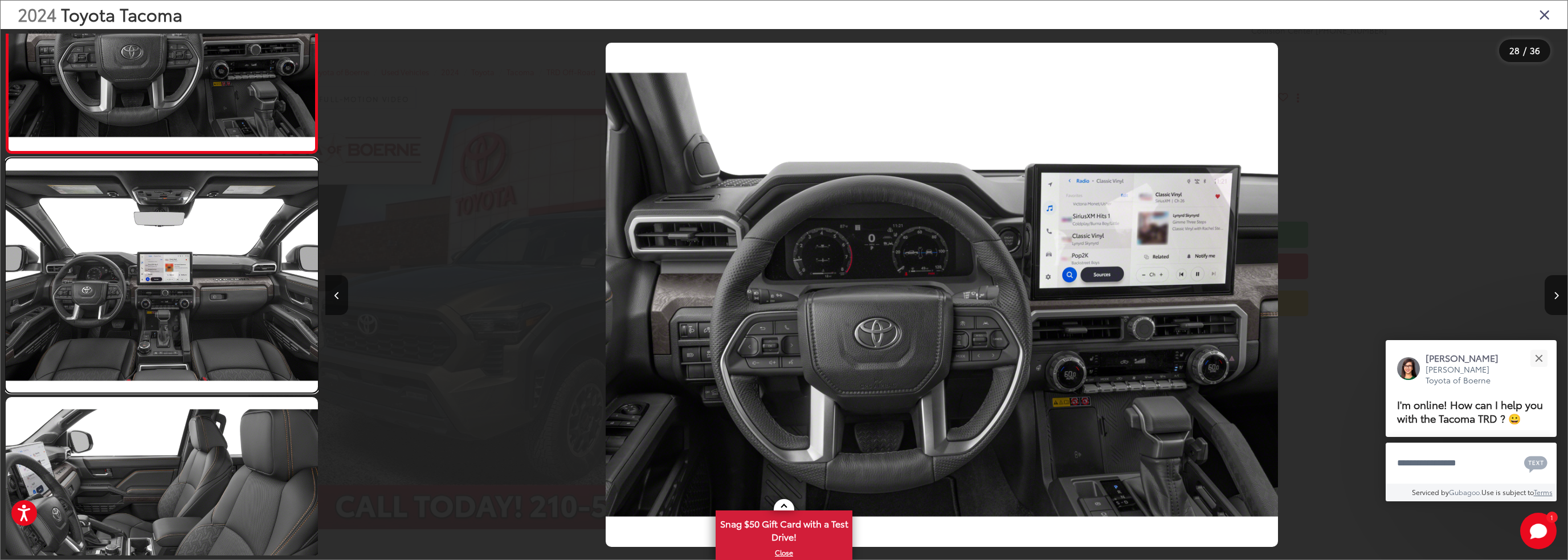
click at [159, 258] on link at bounding box center [162, 276] width 312 height 234
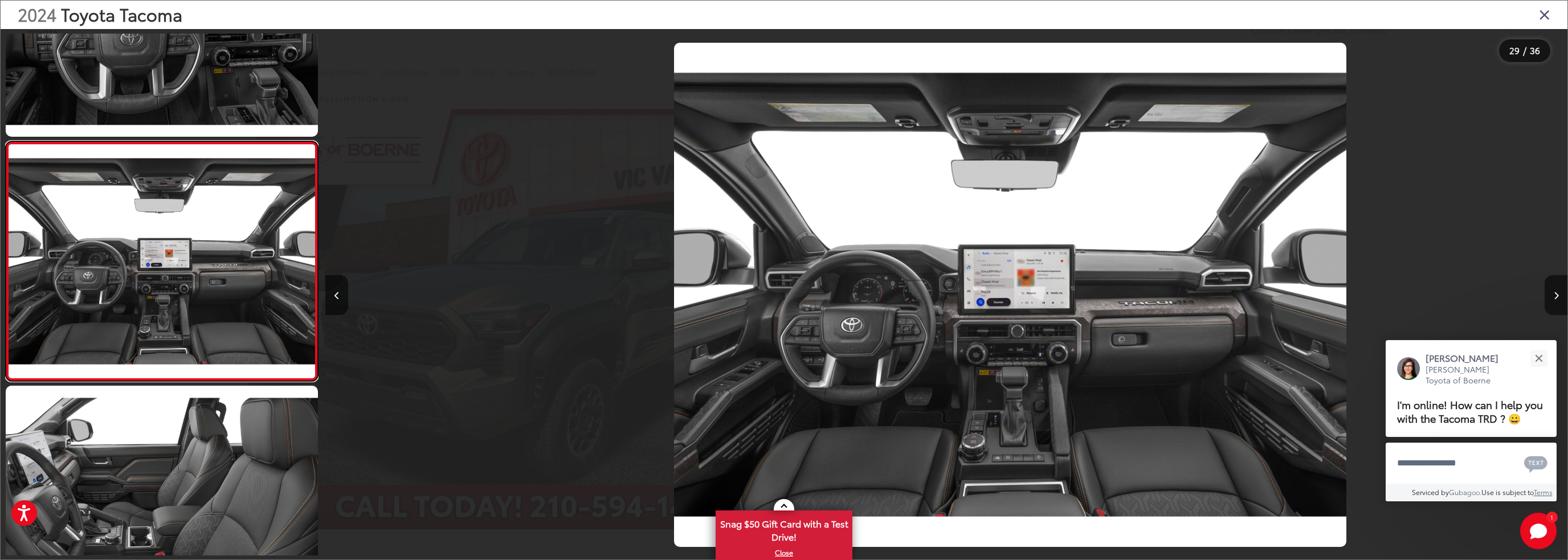
scroll to position [0, 34792]
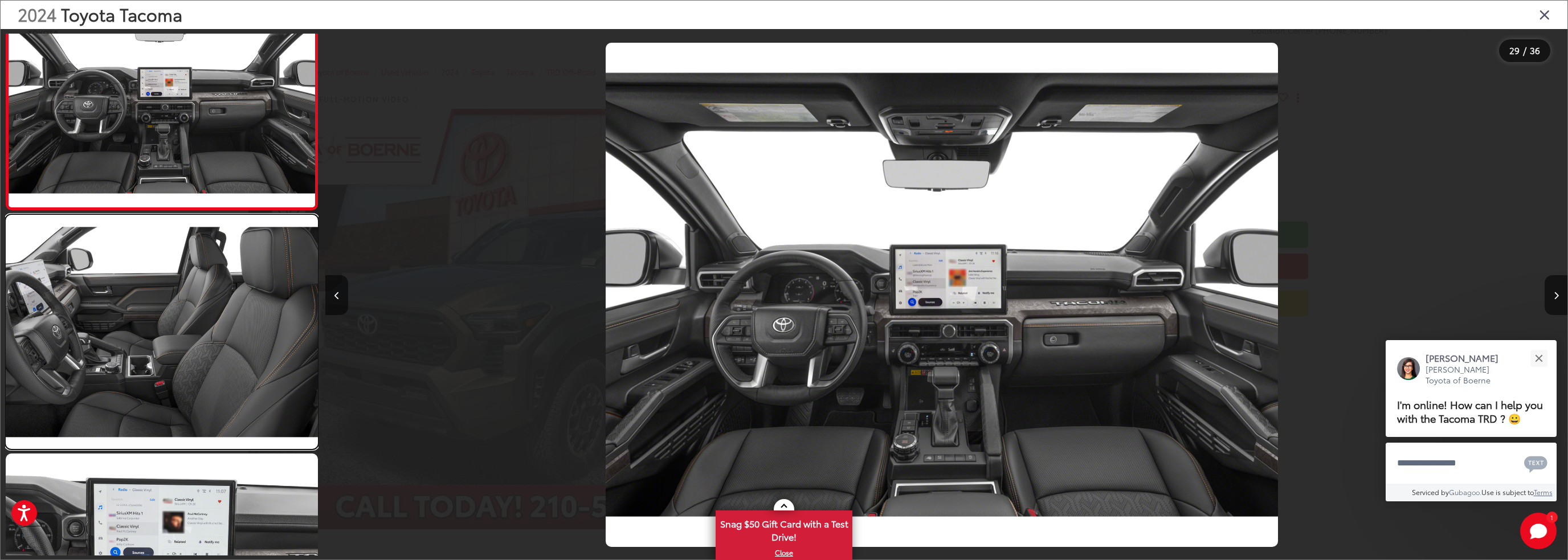
click at [164, 315] on link at bounding box center [162, 332] width 312 height 234
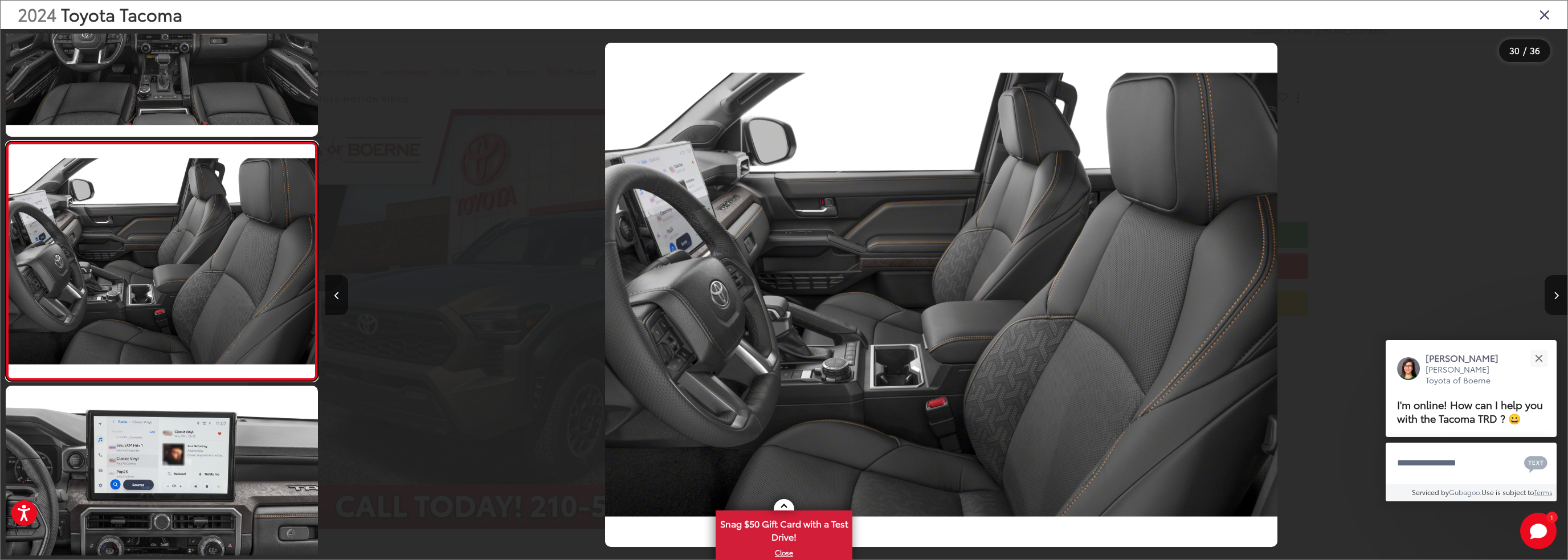
scroll to position [6758, 0]
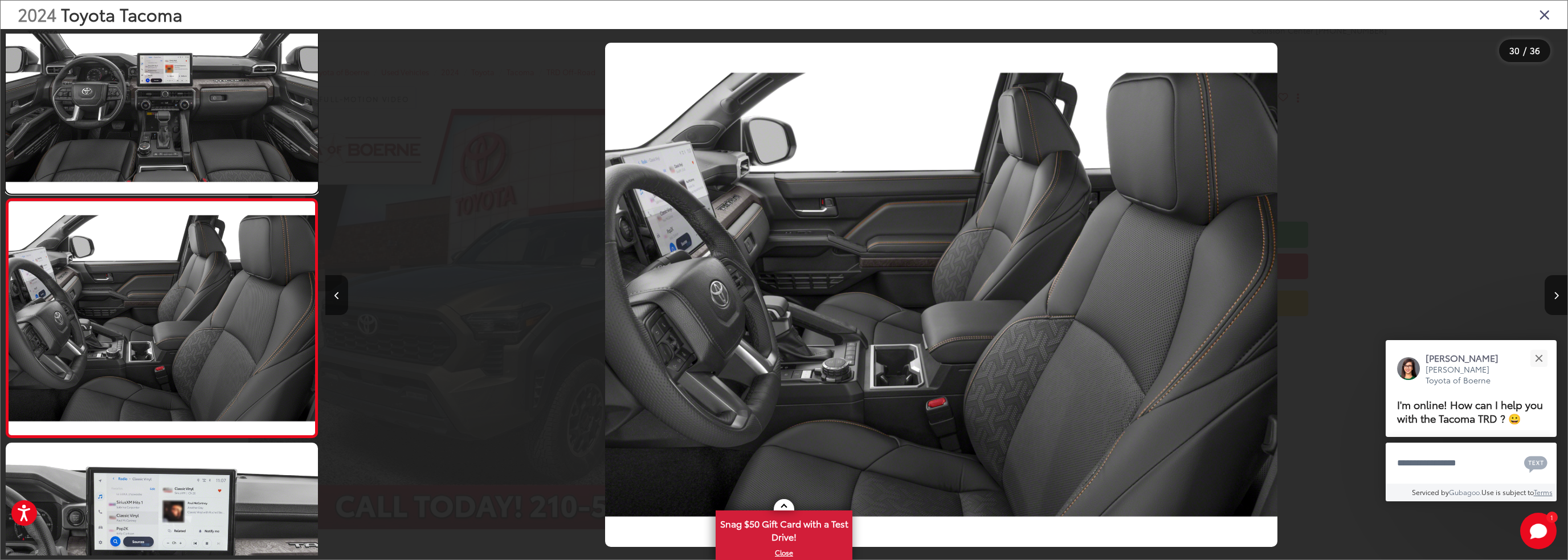
click at [171, 169] on link at bounding box center [162, 77] width 312 height 234
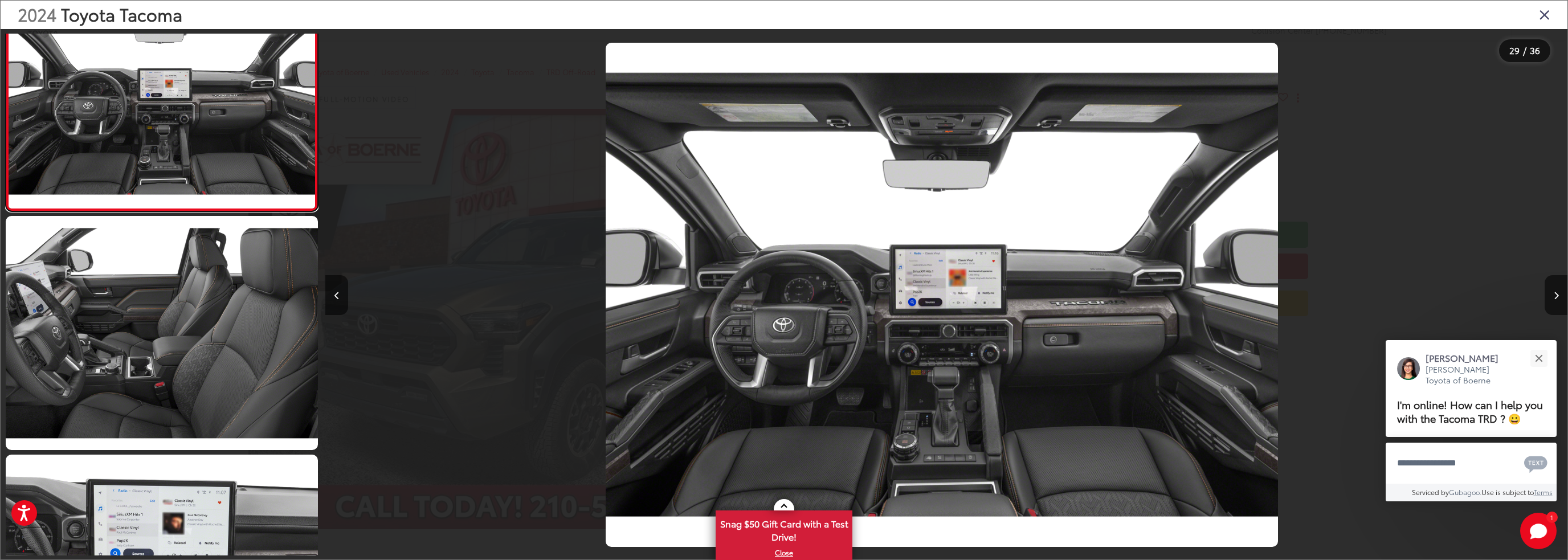
scroll to position [0, 0]
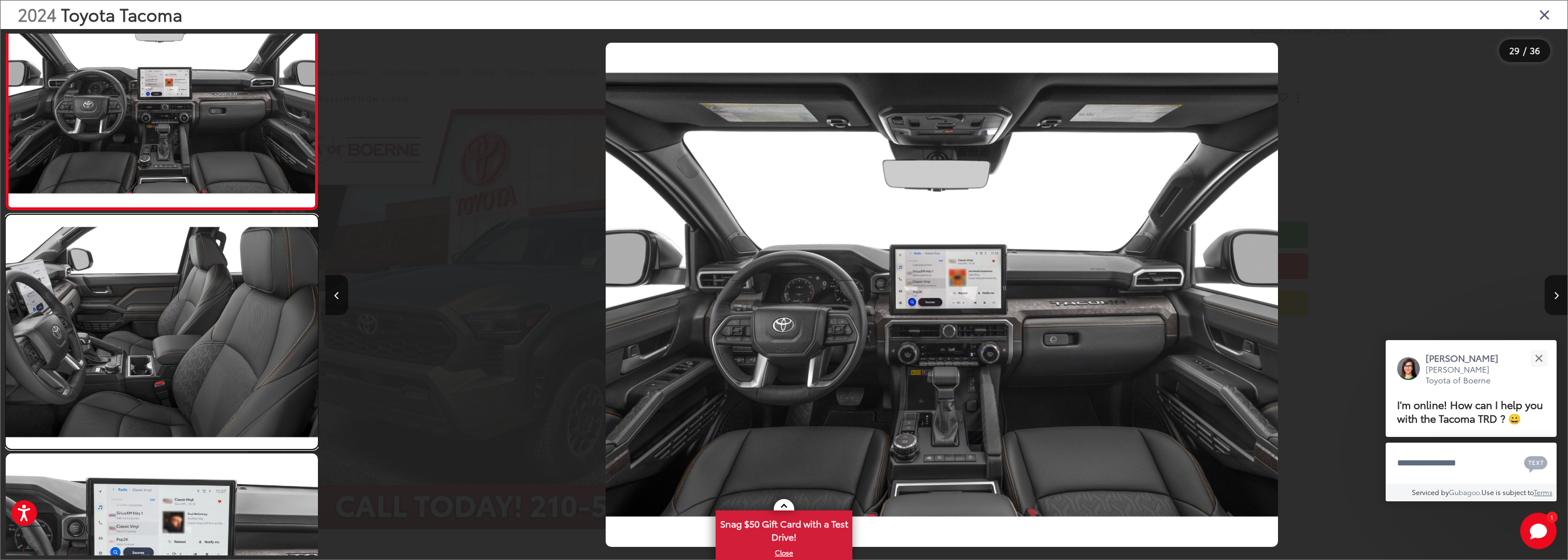
click at [143, 307] on link at bounding box center [162, 332] width 312 height 234
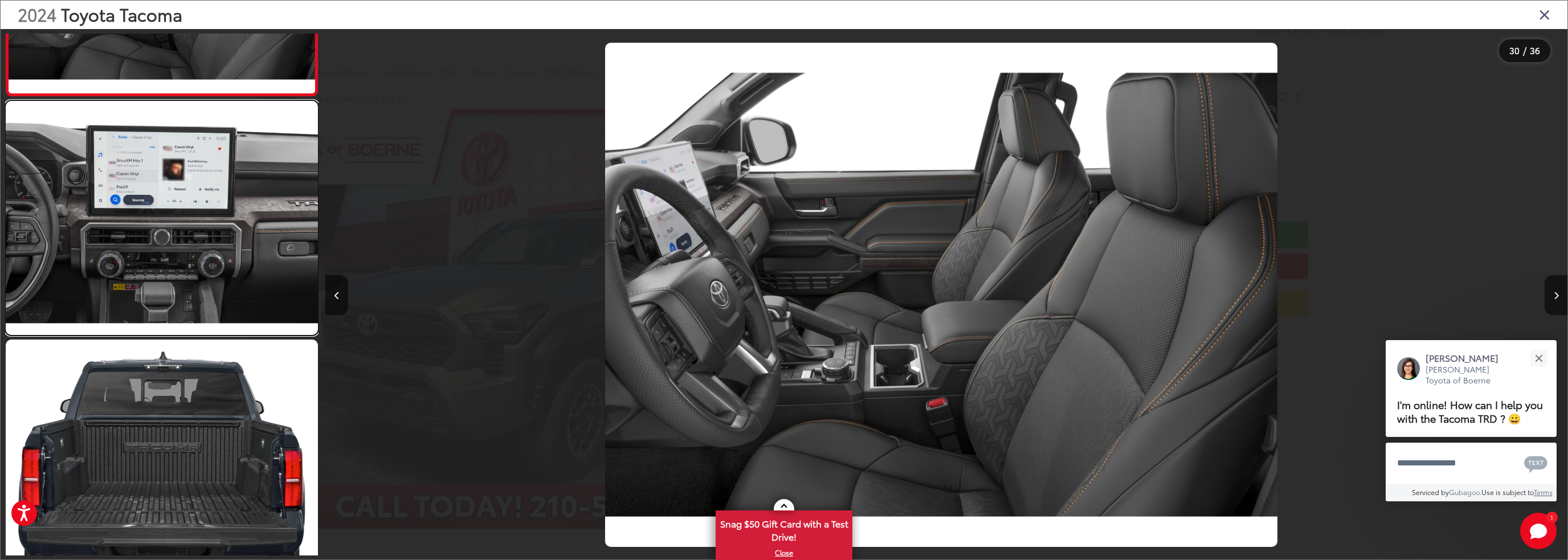
click at [144, 264] on link at bounding box center [162, 217] width 312 height 234
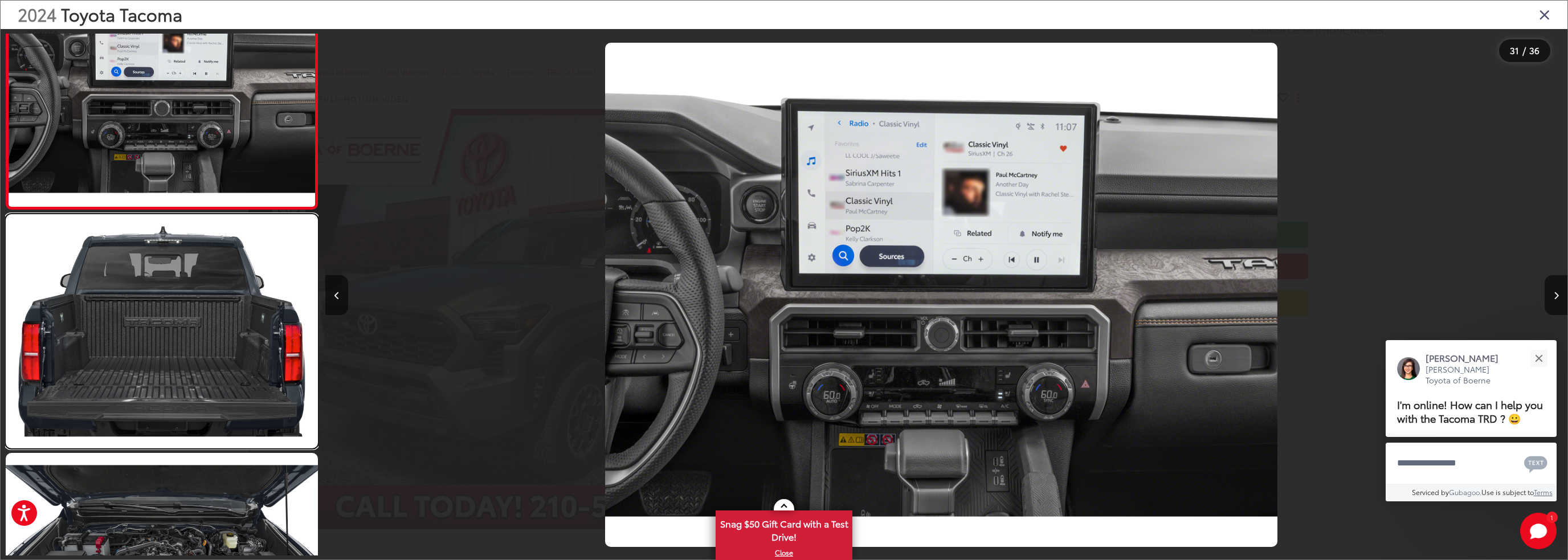
click at [174, 324] on link at bounding box center [162, 331] width 312 height 234
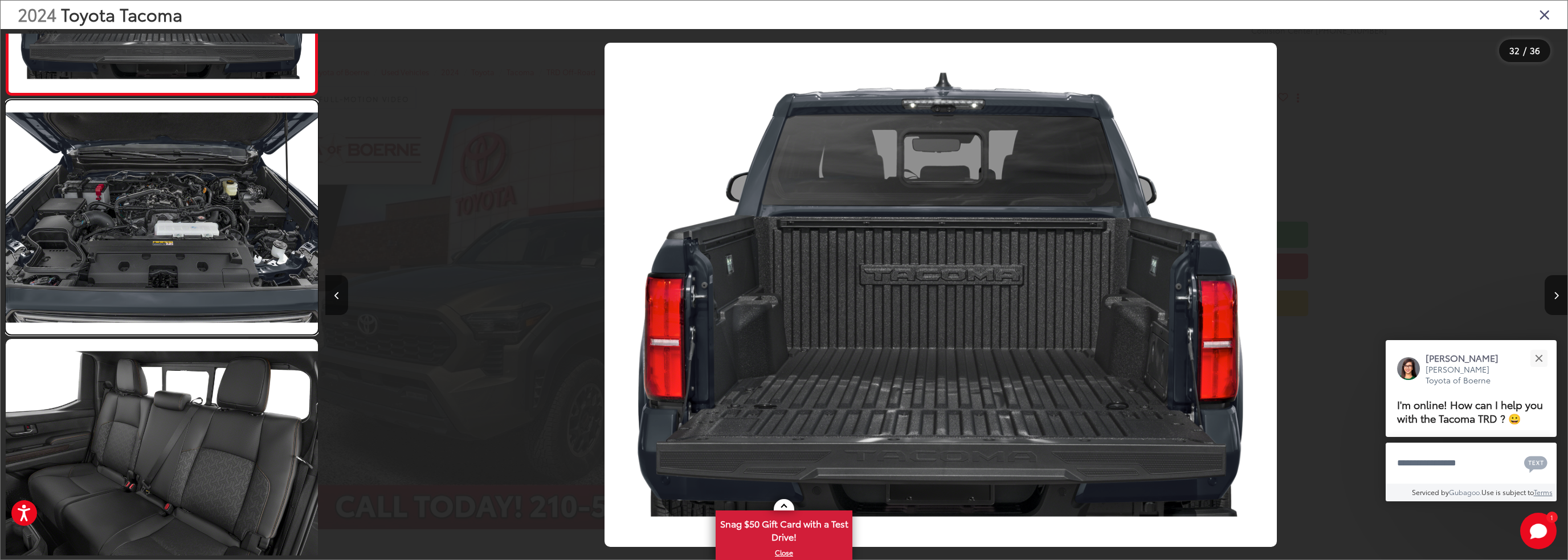
click at [172, 266] on link at bounding box center [162, 217] width 312 height 234
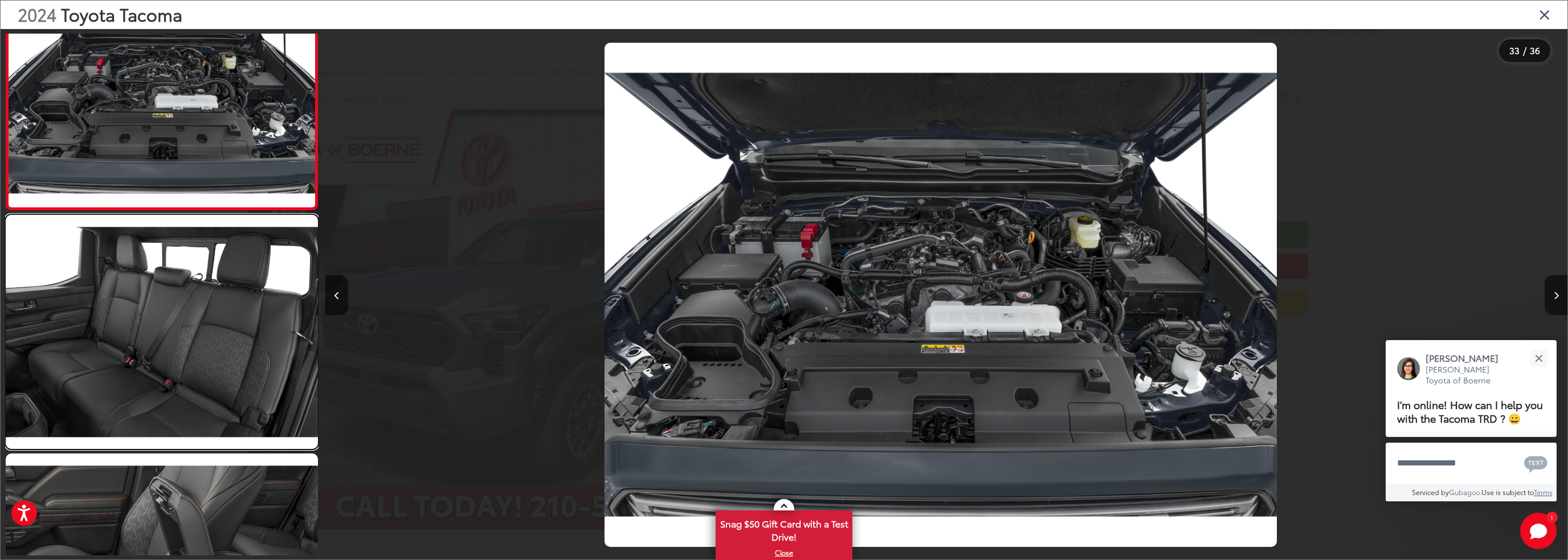
click at [162, 307] on link at bounding box center [162, 332] width 312 height 234
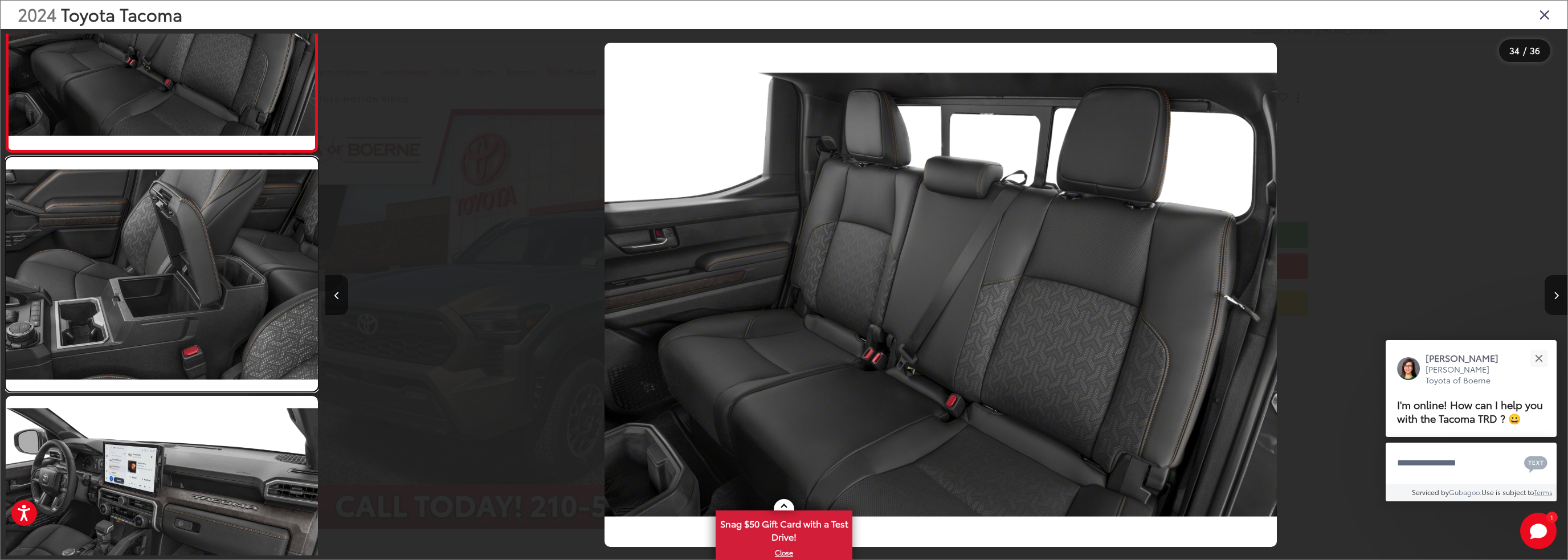
click at [162, 307] on link at bounding box center [162, 274] width 312 height 234
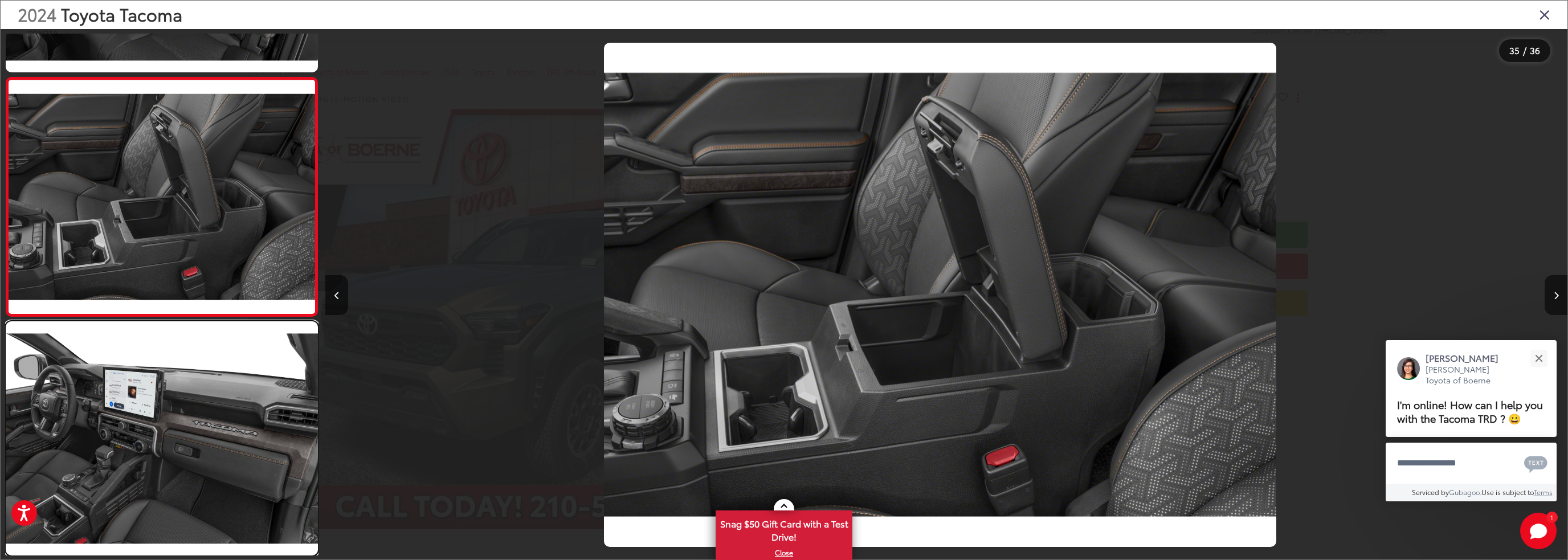
click at [182, 430] on link at bounding box center [162, 438] width 312 height 234
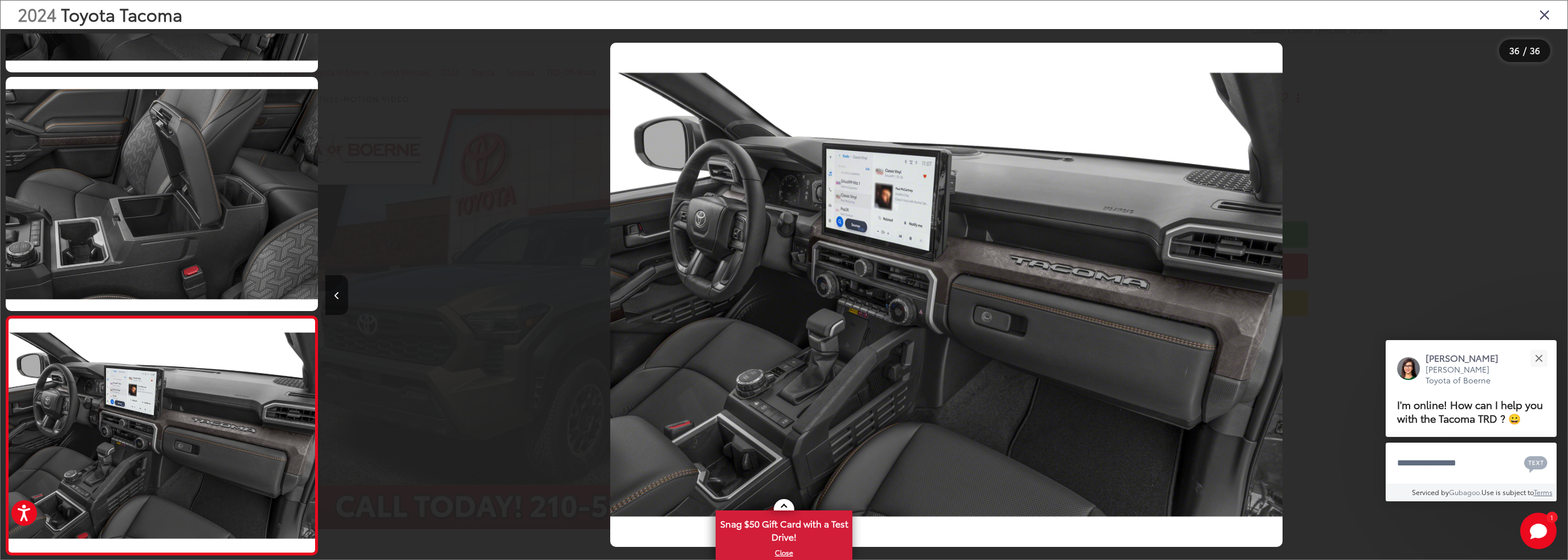
click at [1544, 13] on icon "Close gallery" at bounding box center [1545, 14] width 11 height 15
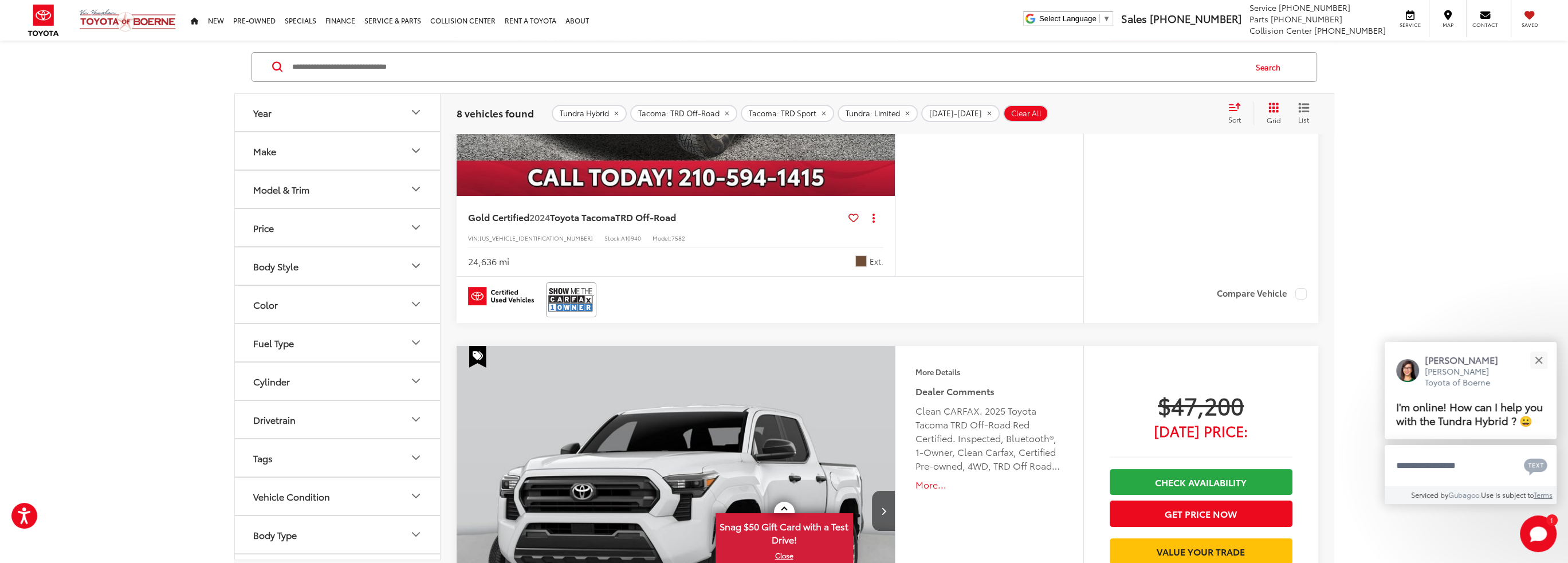
scroll to position [132, 0]
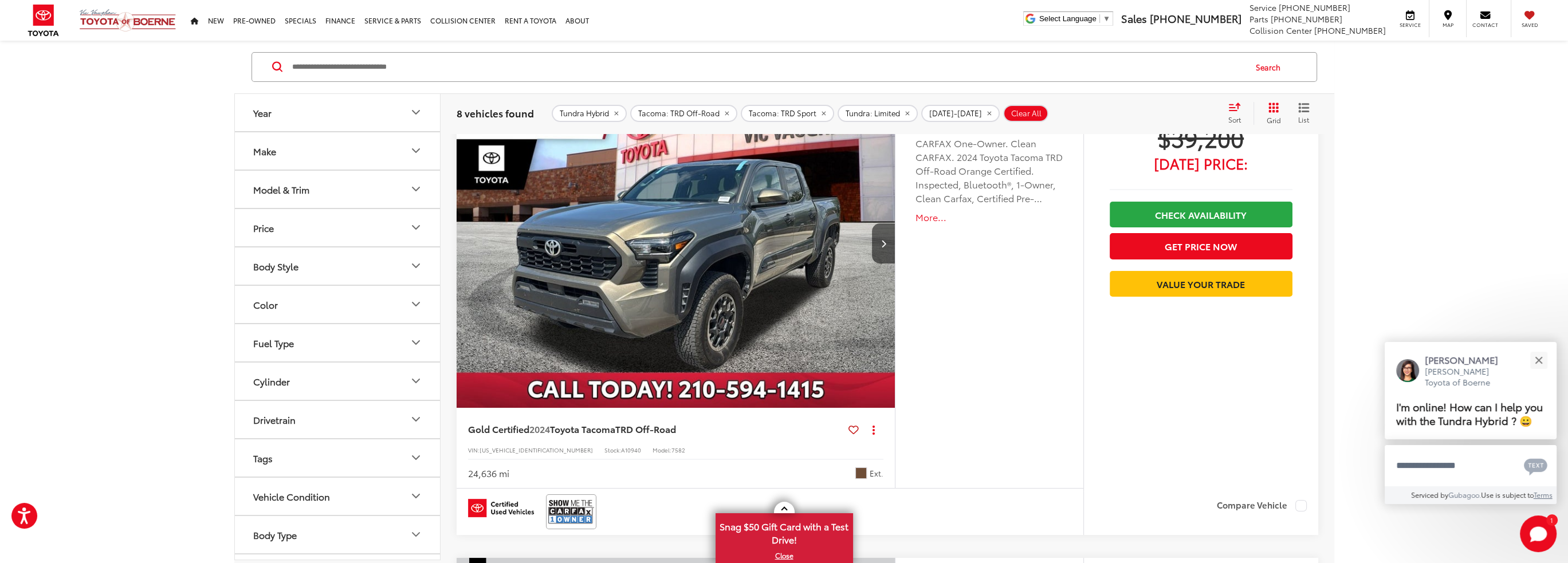
click at [525, 450] on span "[US_VEHICLE_IDENTIFICATION_NUMBER]" at bounding box center [536, 450] width 113 height 8
type textarea "**********"
click at [525, 450] on span "[US_VEHICLE_IDENTIFICATION_NUMBER]" at bounding box center [536, 450] width 113 height 8
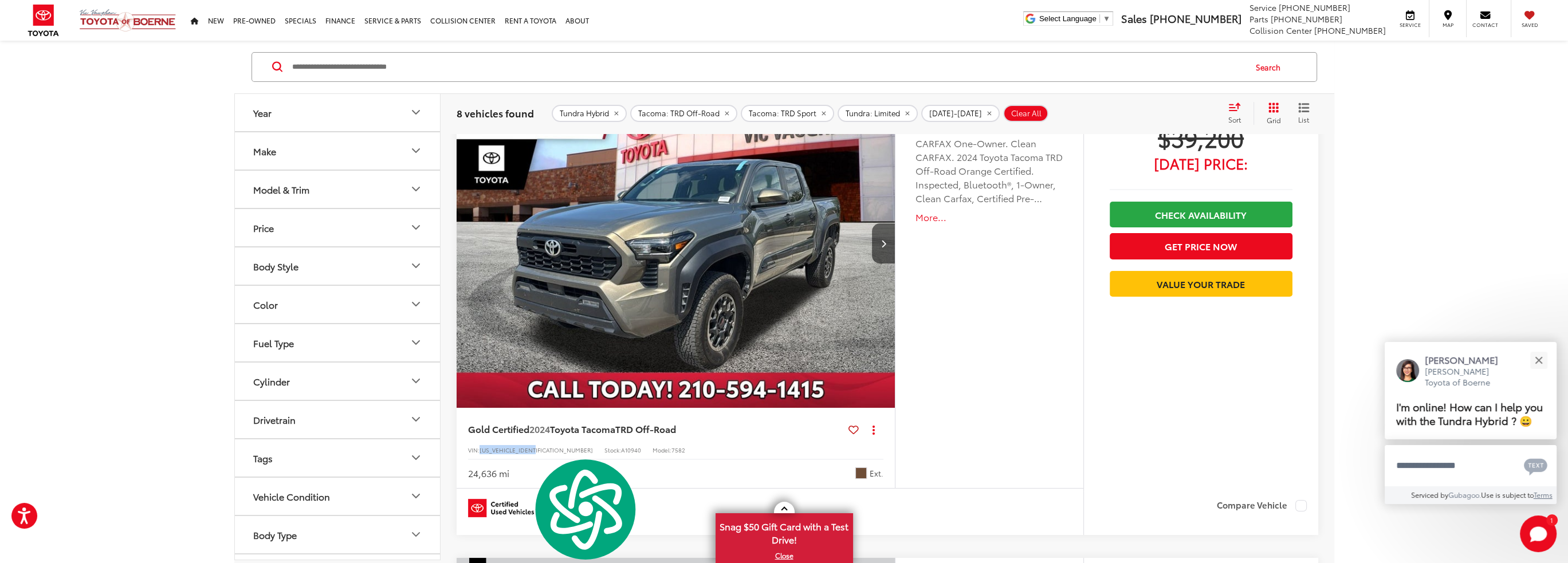
copy span "[US_VEHICLE_IDENTIFICATION_NUMBER]"
click at [570, 508] on img at bounding box center [571, 511] width 46 height 30
click at [797, 245] on img "2024 Toyota Tacoma TRD Off-Road 0" at bounding box center [677, 243] width 441 height 330
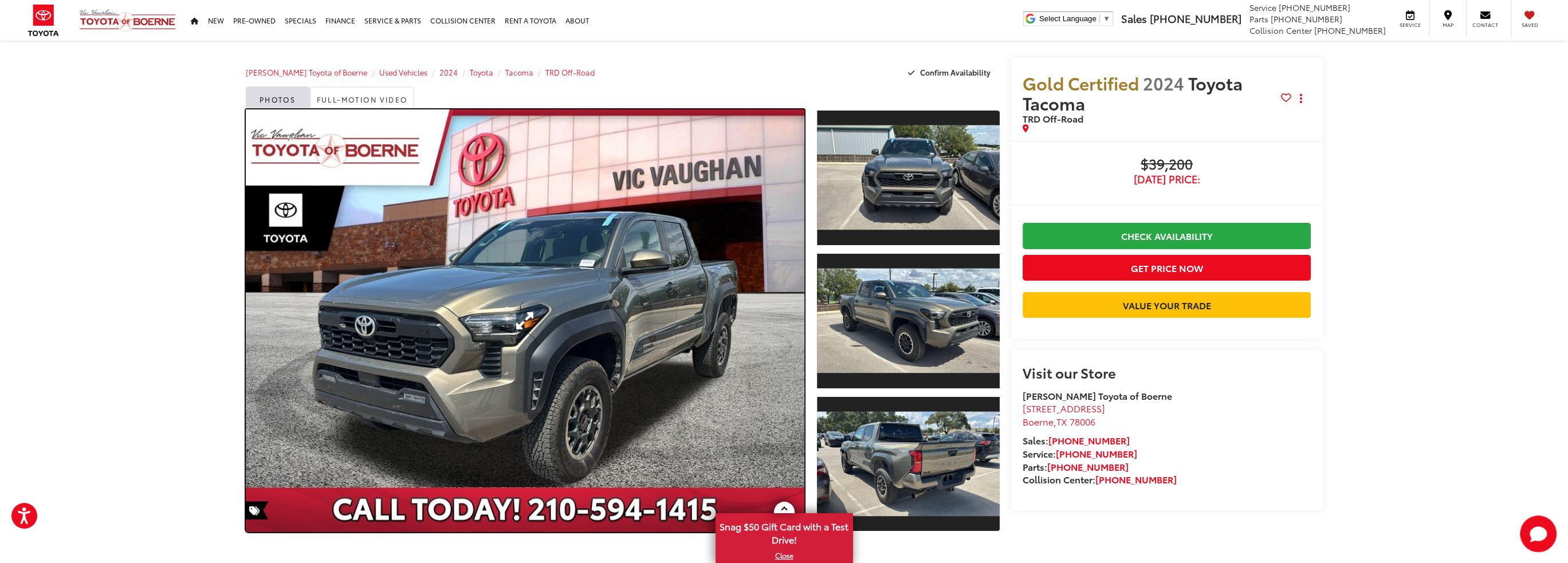
click at [704, 228] on link "Expand Photo 0" at bounding box center [525, 321] width 559 height 422
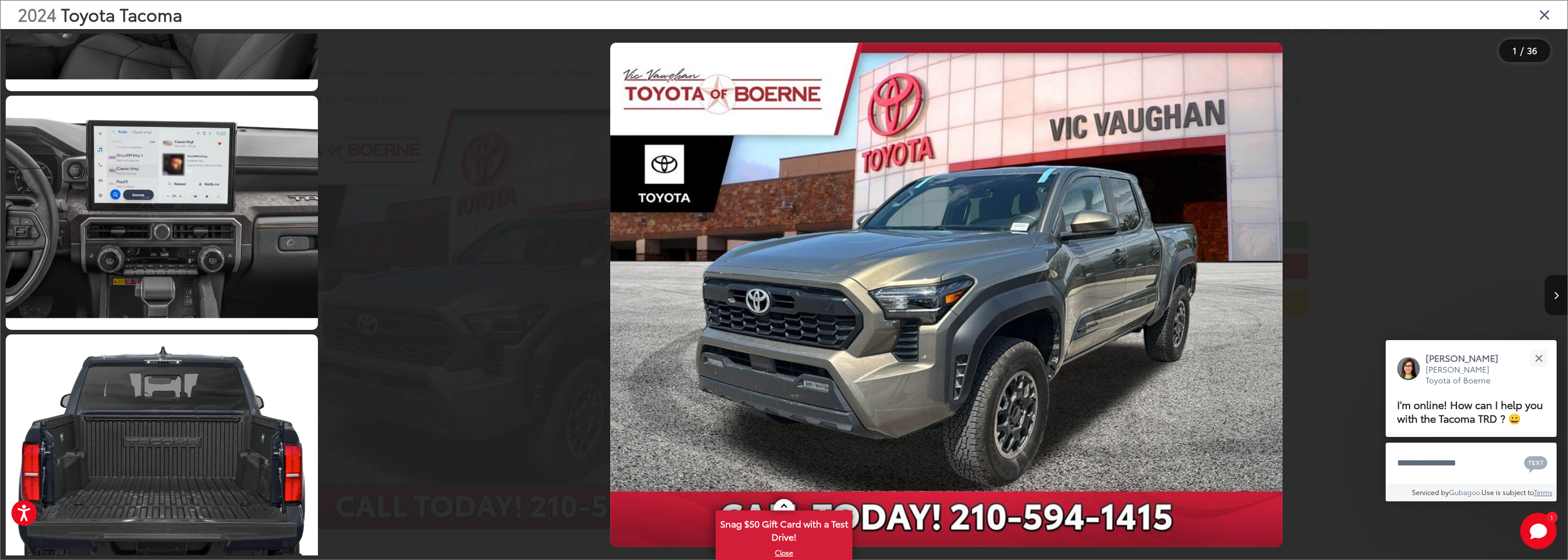
scroll to position [6763, 0]
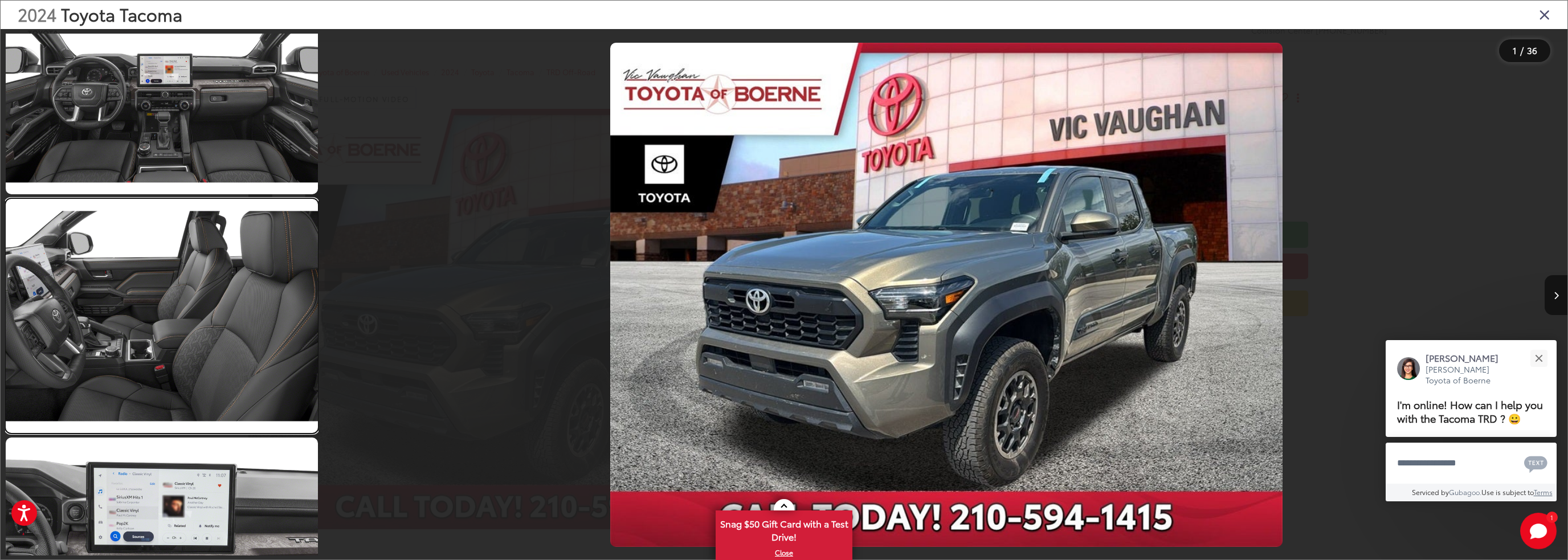
click at [213, 265] on link at bounding box center [162, 316] width 312 height 234
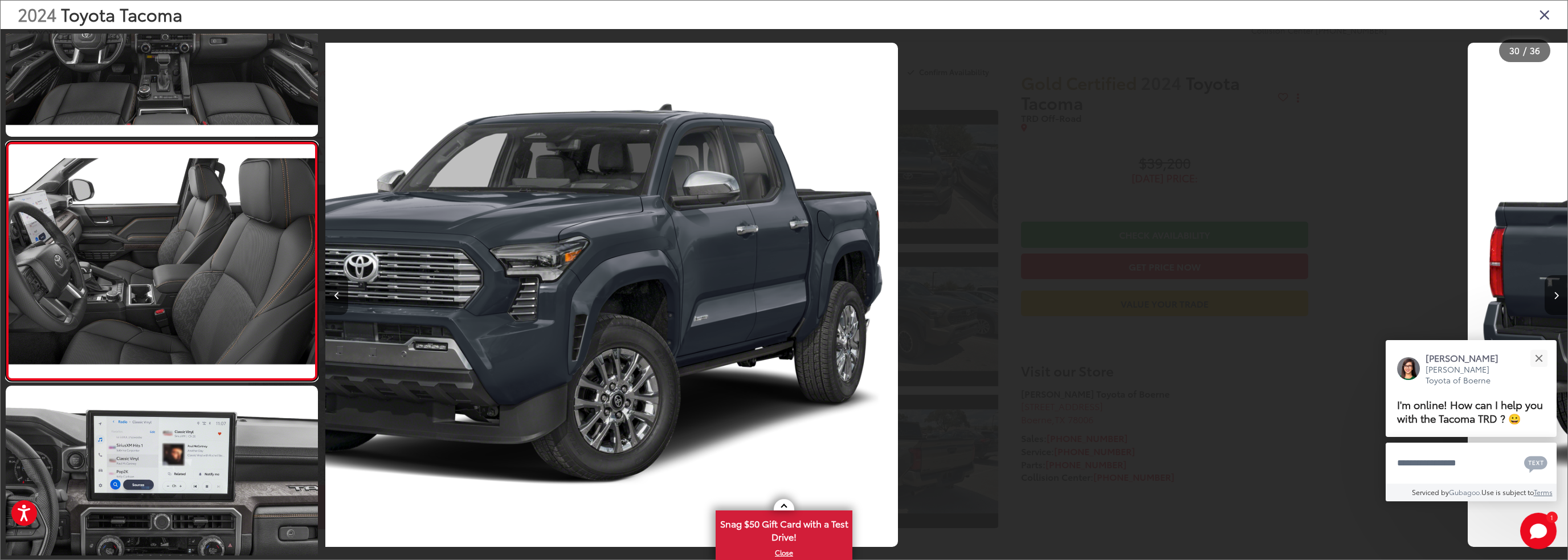
scroll to position [0, 36035]
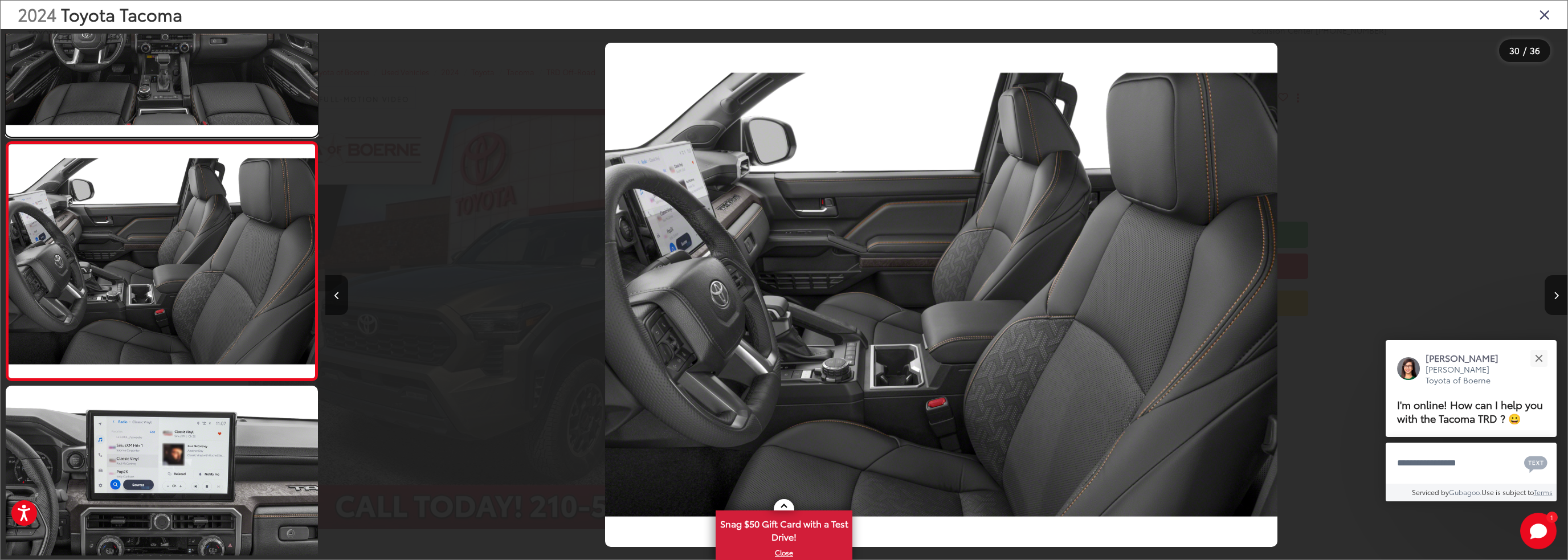
click at [164, 79] on link at bounding box center [162, 20] width 312 height 234
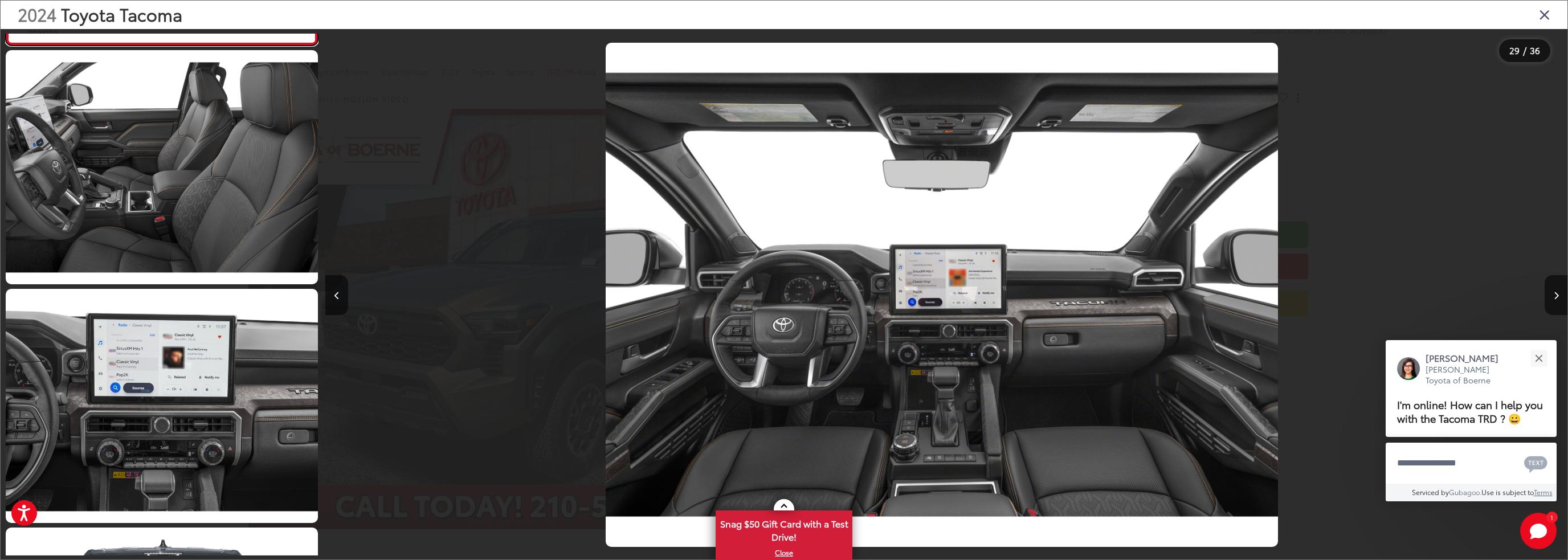
scroll to position [6917, 0]
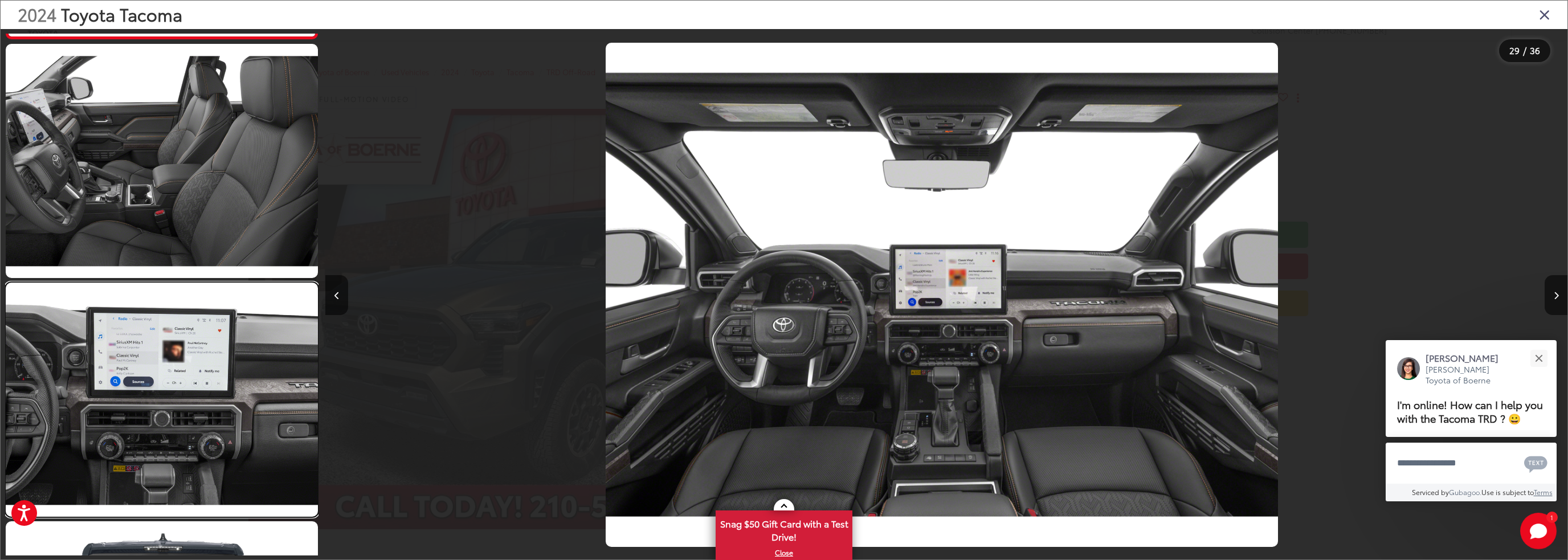
click at [148, 471] on link at bounding box center [162, 400] width 312 height 234
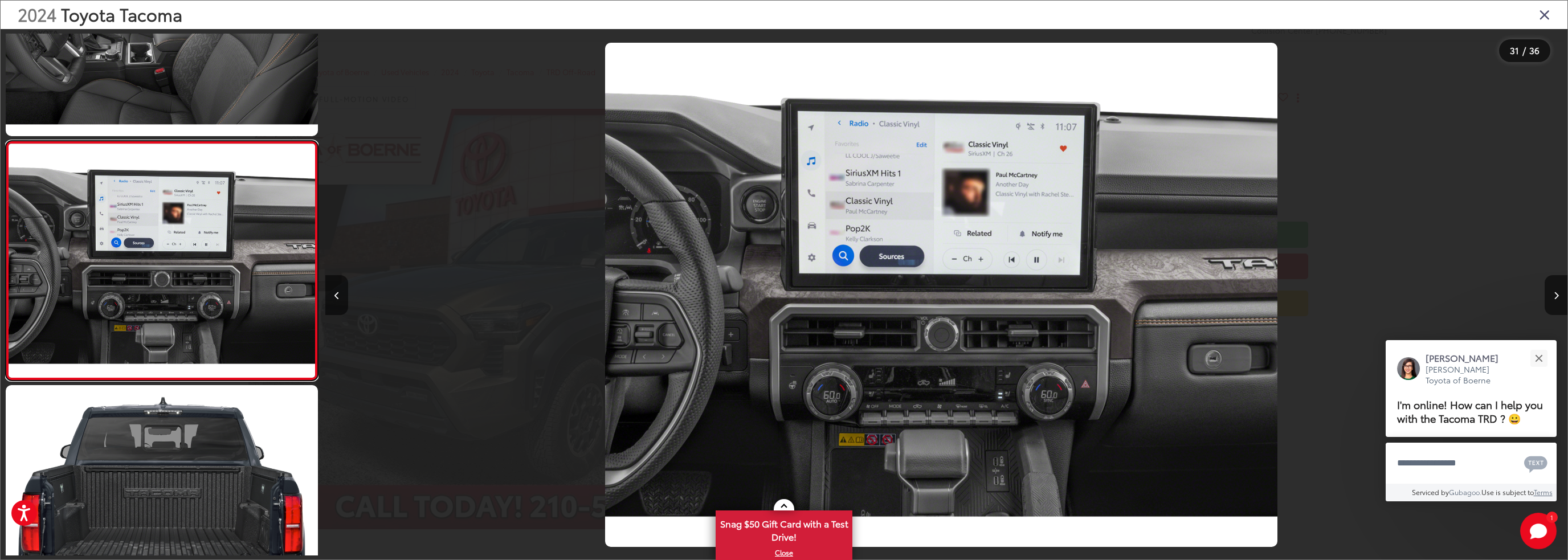
scroll to position [6883, 0]
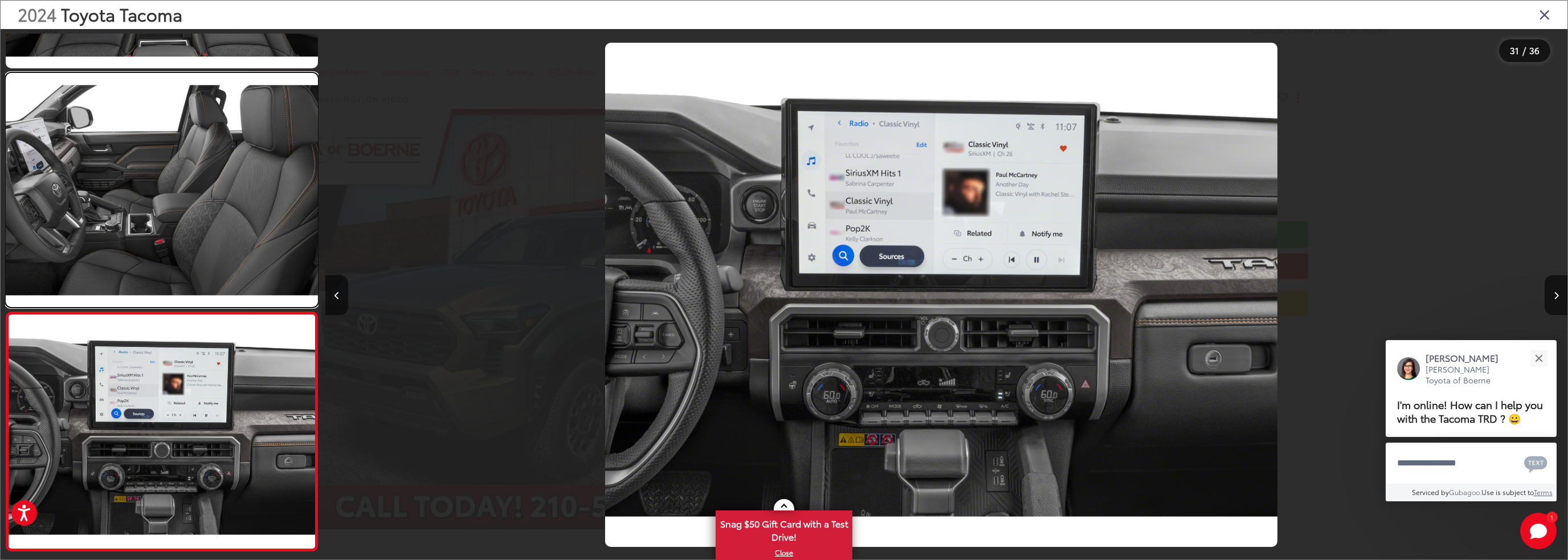
click at [218, 236] on link at bounding box center [162, 190] width 312 height 234
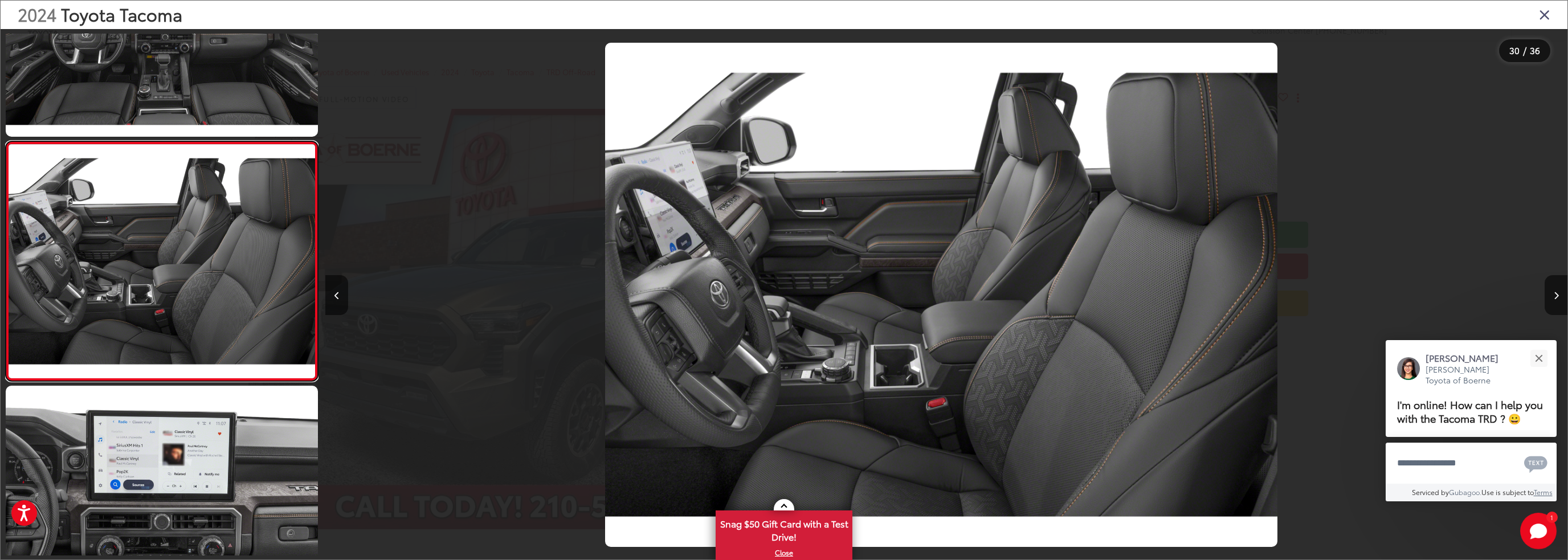
scroll to position [6871, 0]
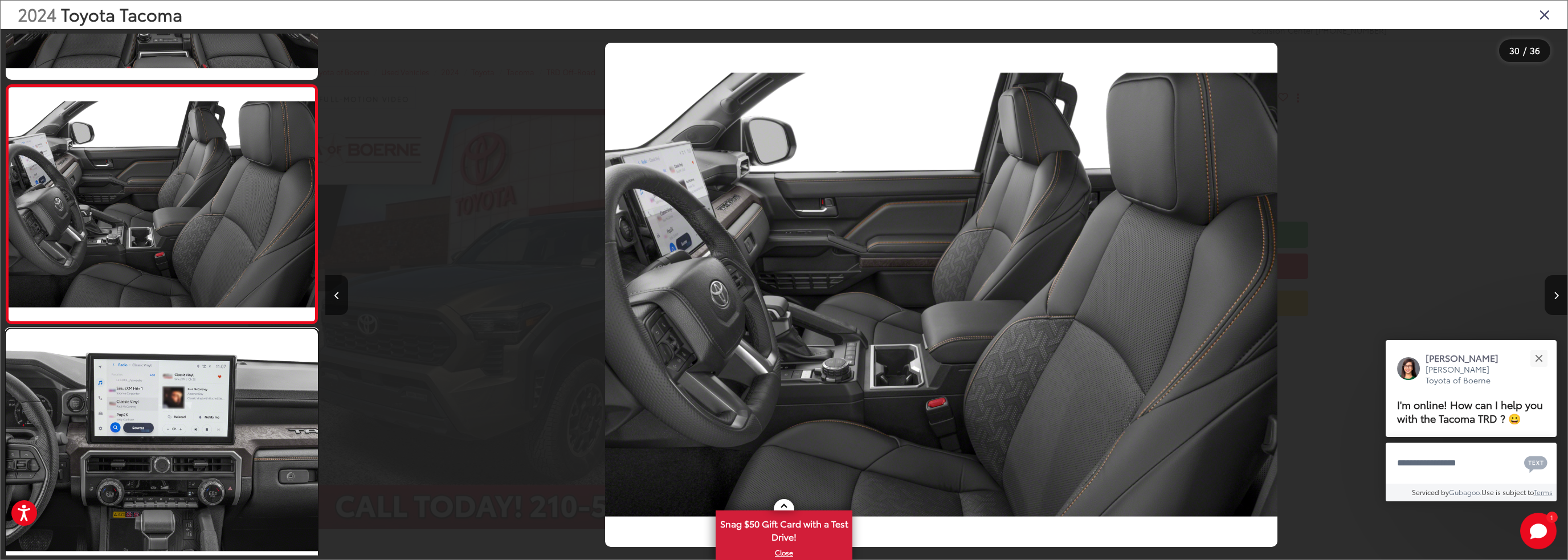
click at [147, 439] on link at bounding box center [162, 446] width 312 height 234
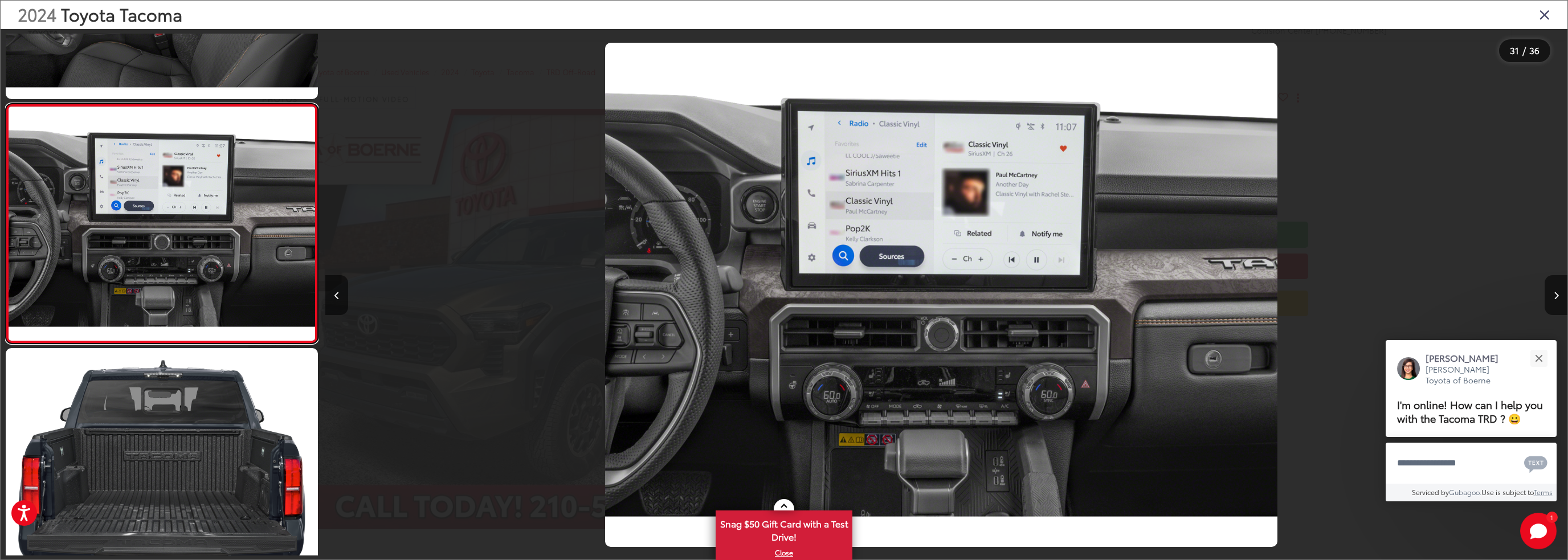
scroll to position [7111, 0]
